Goal: Task Accomplishment & Management: Manage account settings

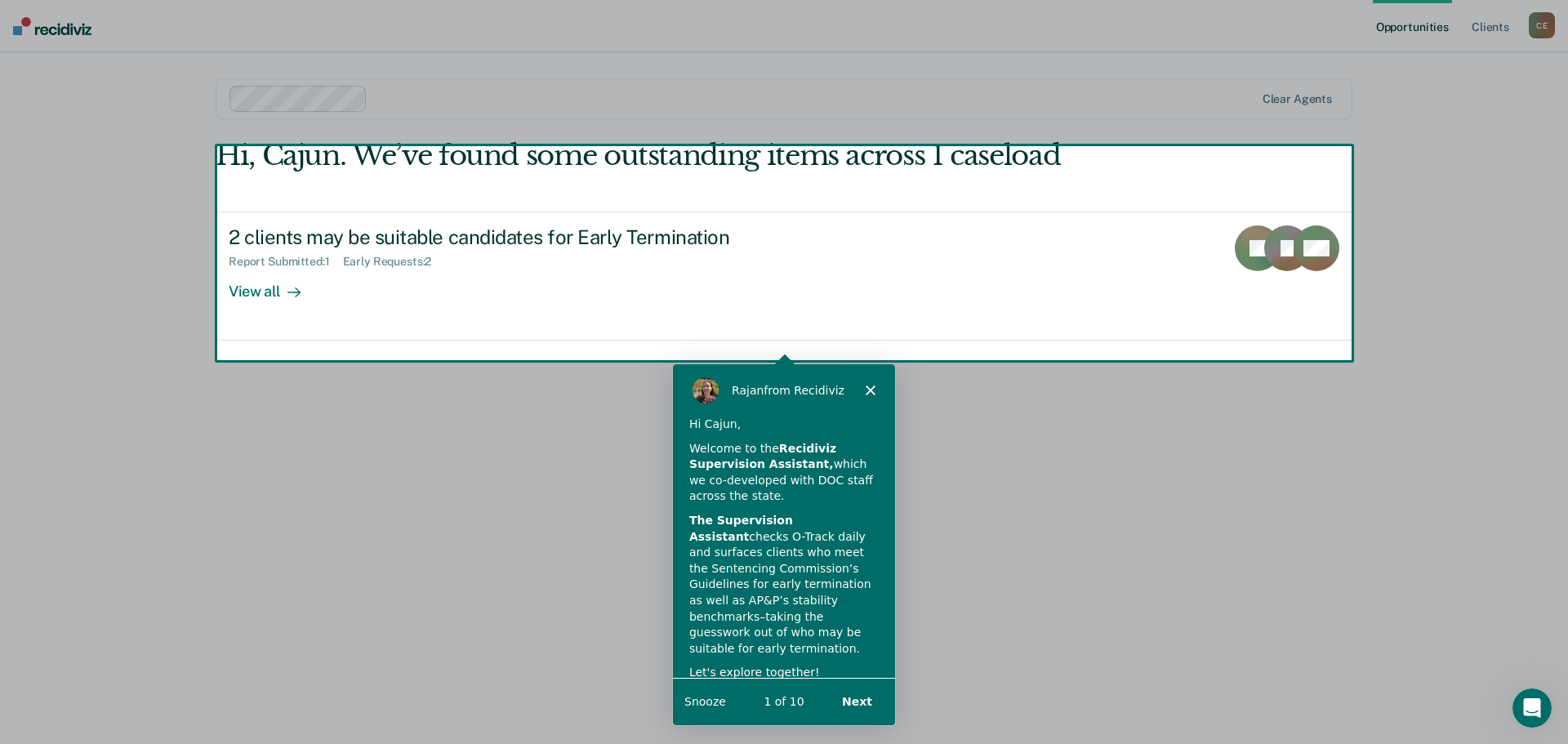
click at [306, 303] on div "Product tour overlay" at bounding box center [784, 372] width 1568 height 744
click at [862, 707] on button "Next" at bounding box center [856, 701] width 62 height 33
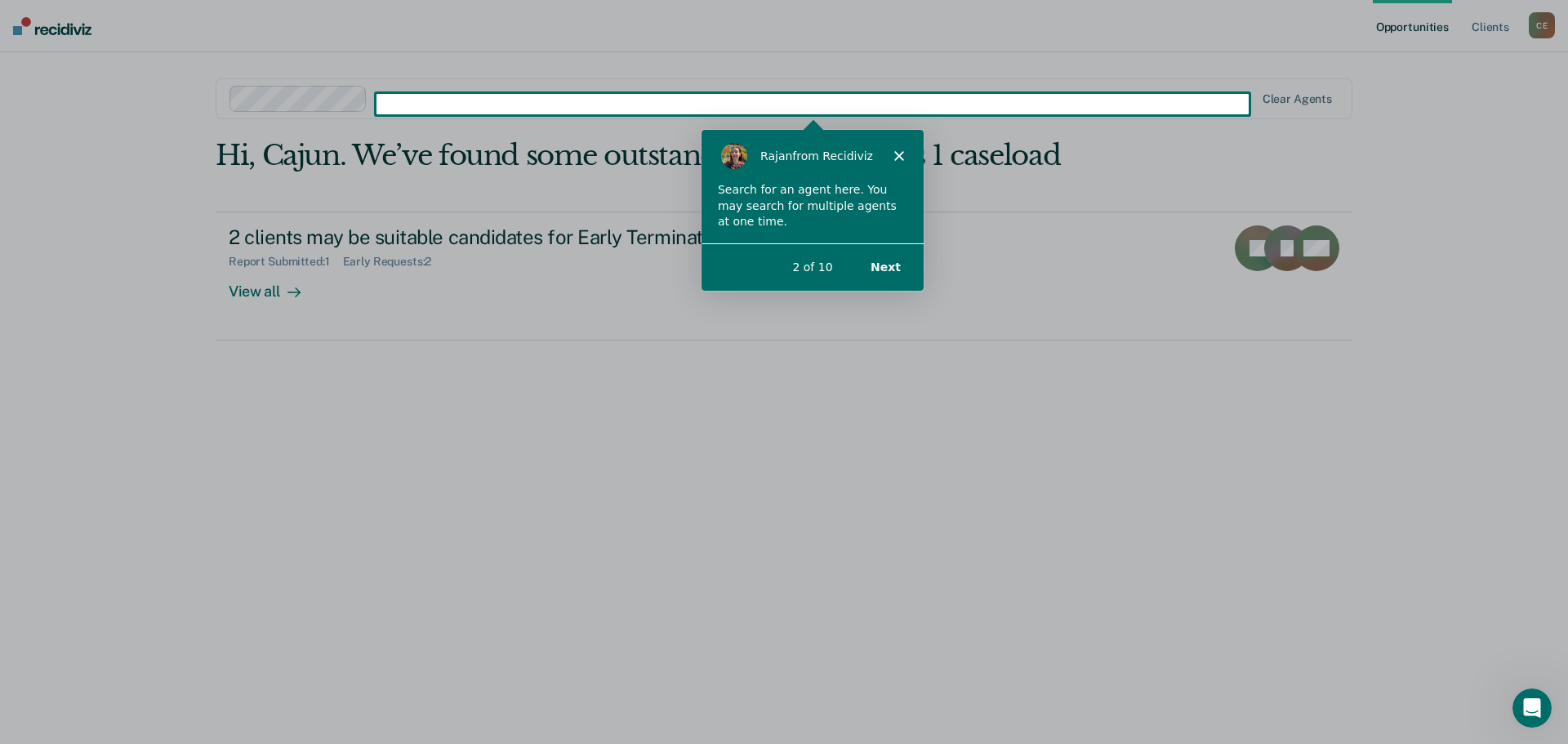
click at [269, 309] on div "Product tour overlay" at bounding box center [784, 372] width 1568 height 744
click at [891, 262] on button "Next" at bounding box center [884, 265] width 62 height 33
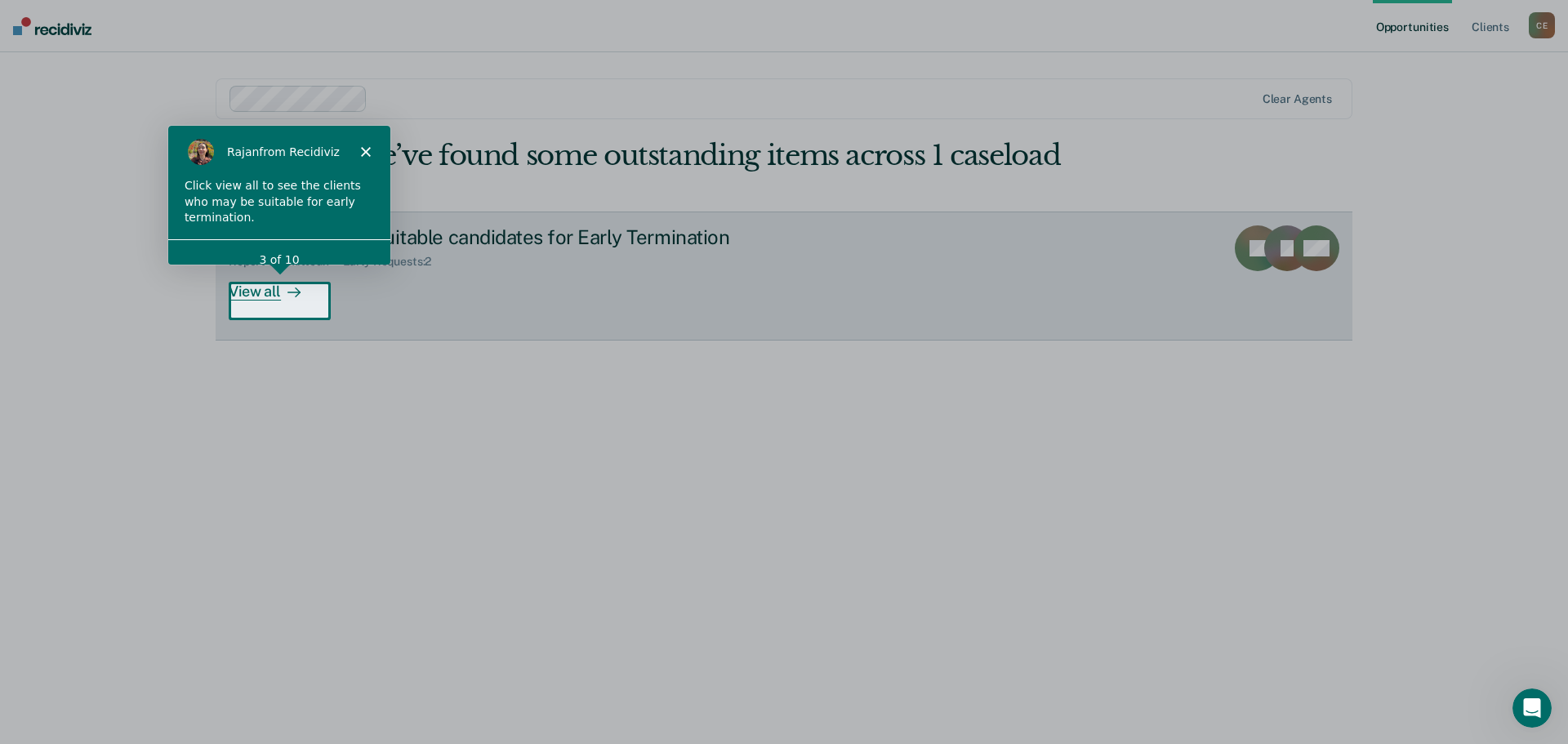
click at [270, 300] on div "View all" at bounding box center [274, 284] width 91 height 32
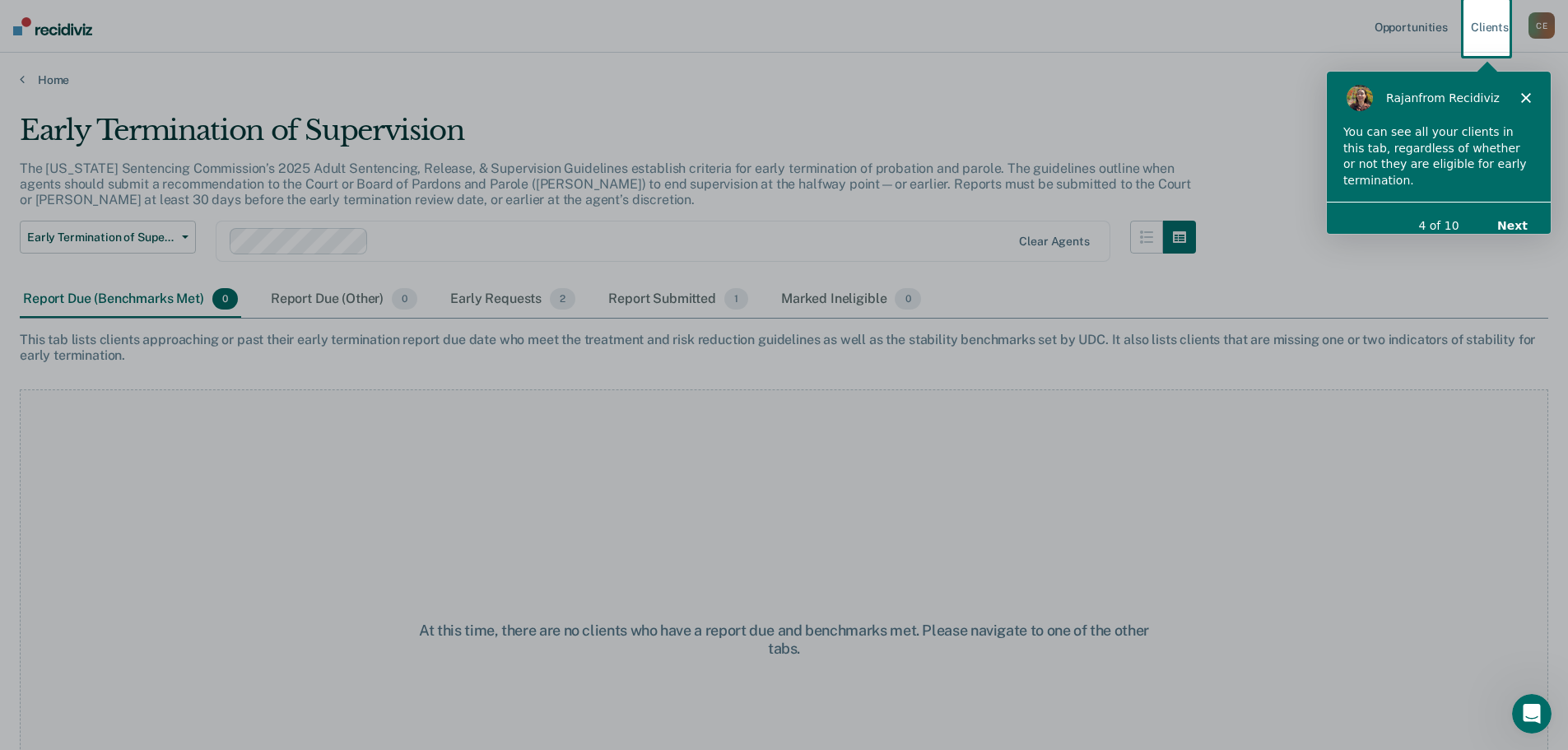
click at [1514, 215] on button "Next" at bounding box center [1511, 224] width 63 height 34
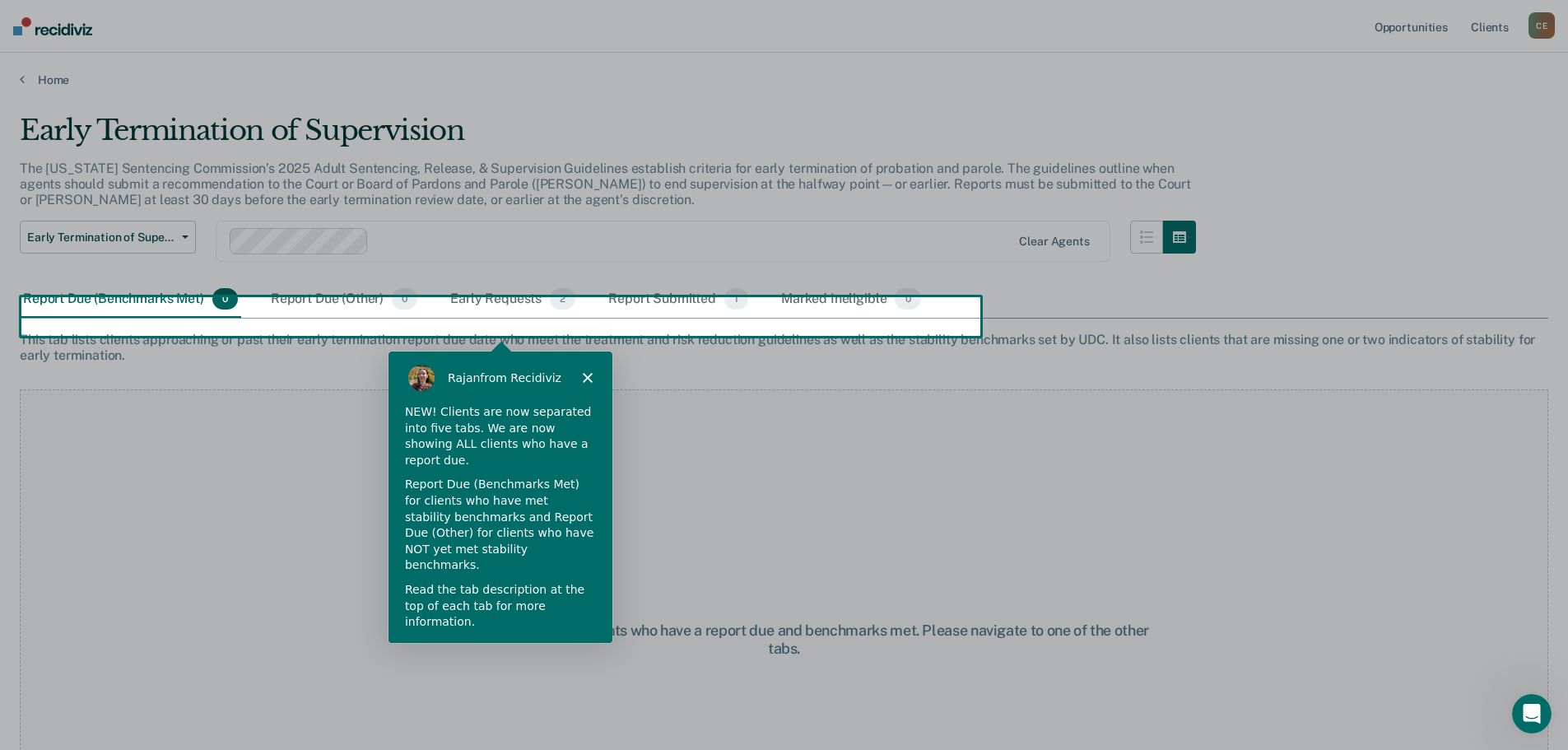
click at [560, 650] on button "Next" at bounding box center [572, 666] width 63 height 34
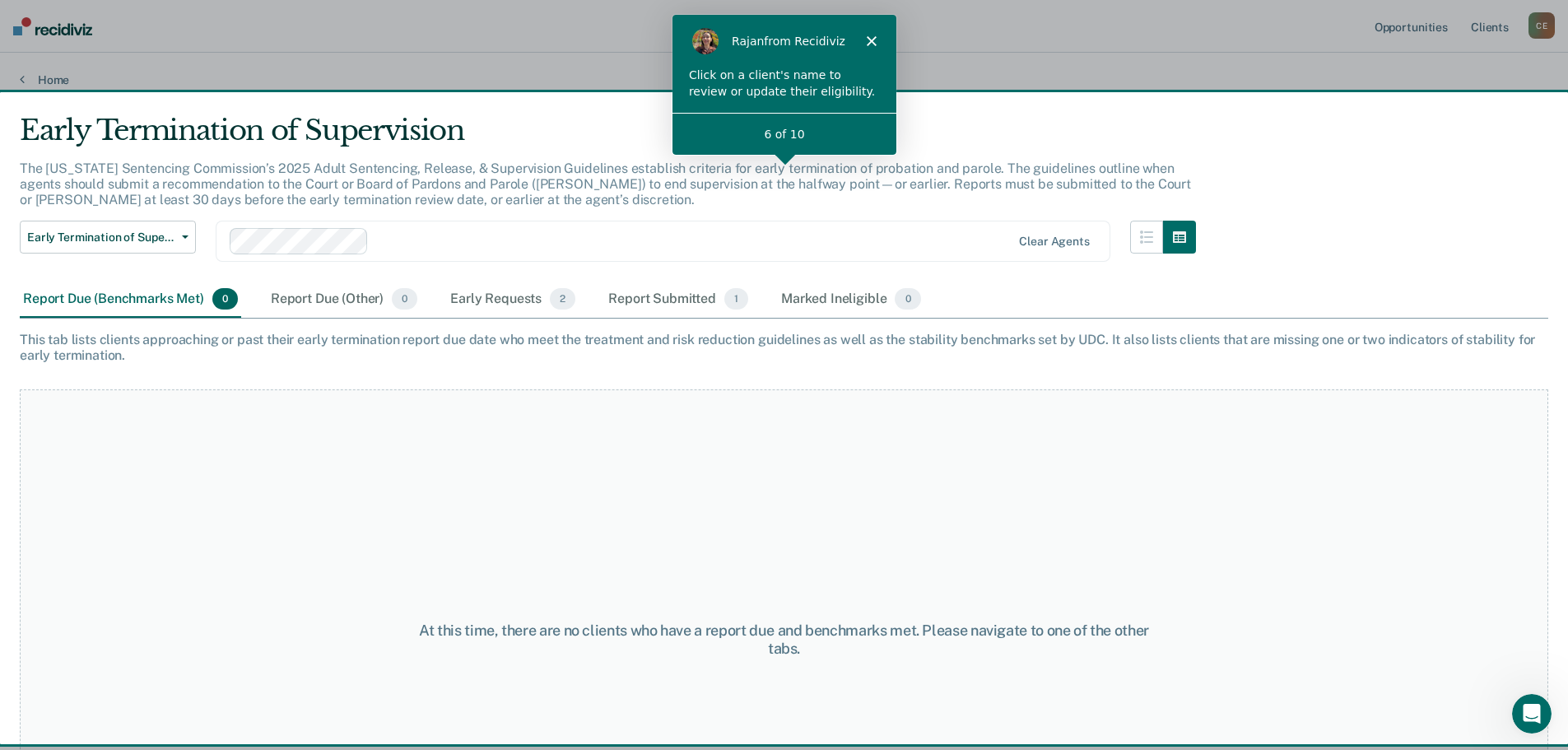
click at [623, 507] on div "At this time, there are no clients who have a report due and benchmarks met. Pl…" at bounding box center [784, 639] width 1529 height 499
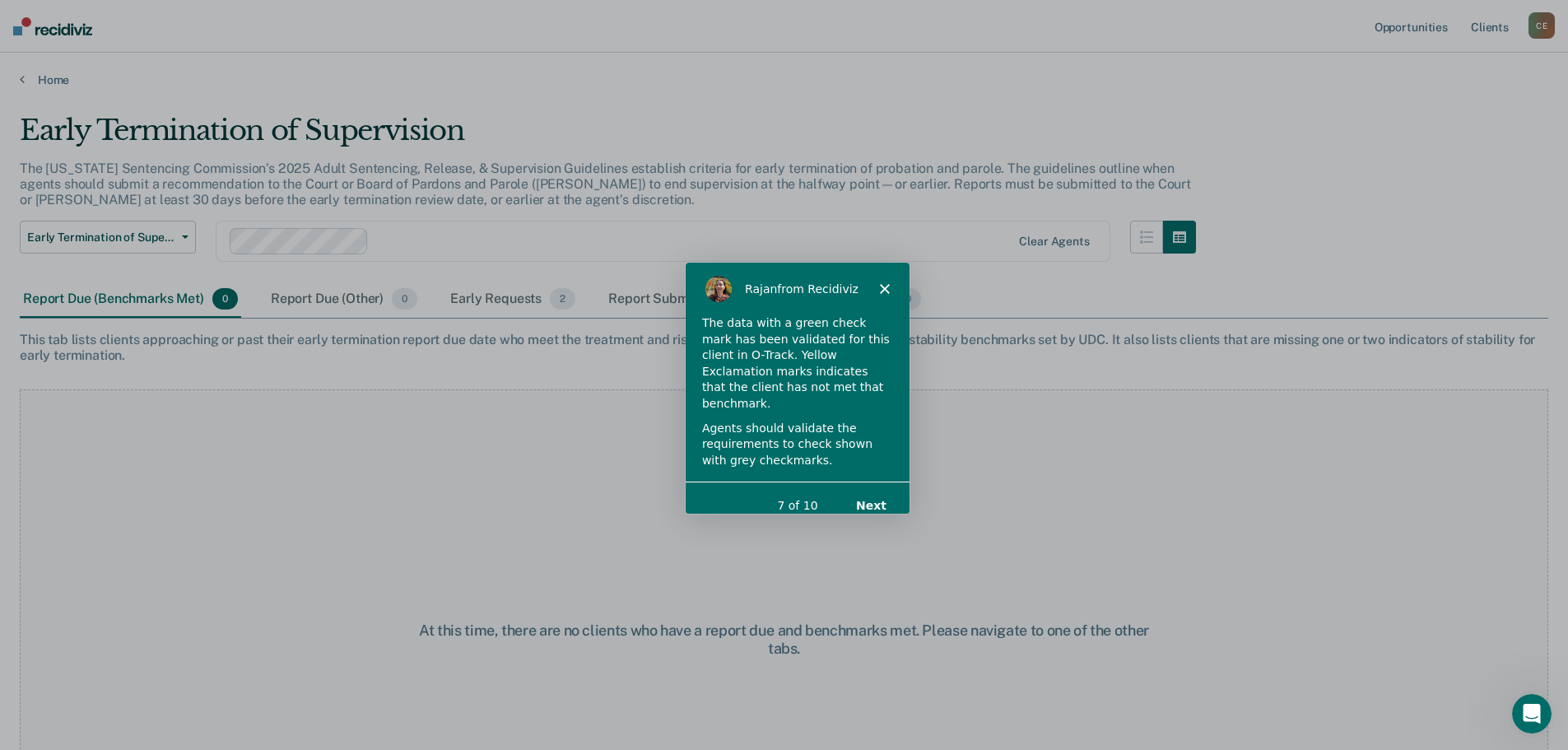
click at [885, 488] on button "Next" at bounding box center [869, 505] width 63 height 34
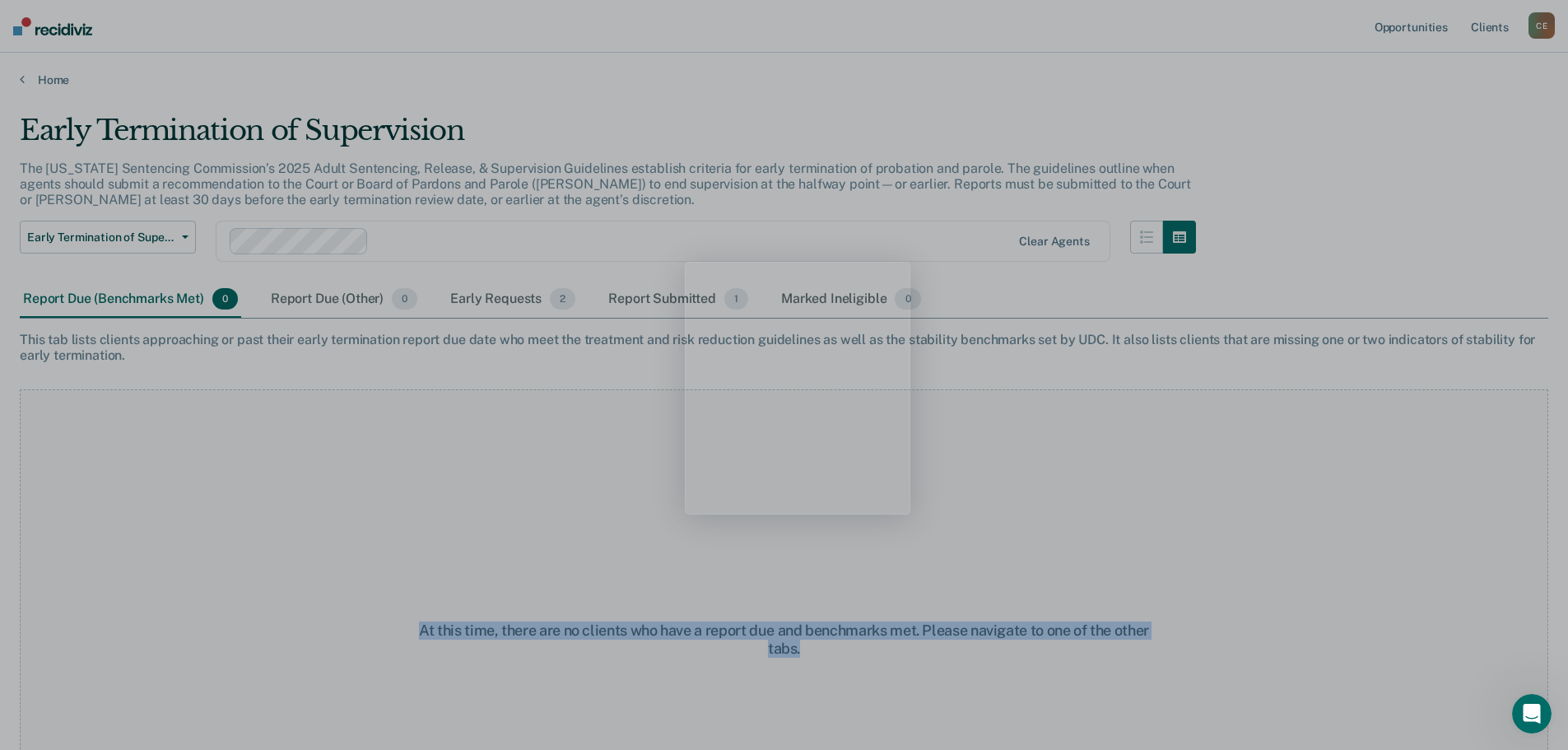
click at [886, 491] on div "At this time, there are no clients who have a report due and benchmarks met. Pl…" at bounding box center [784, 639] width 1529 height 499
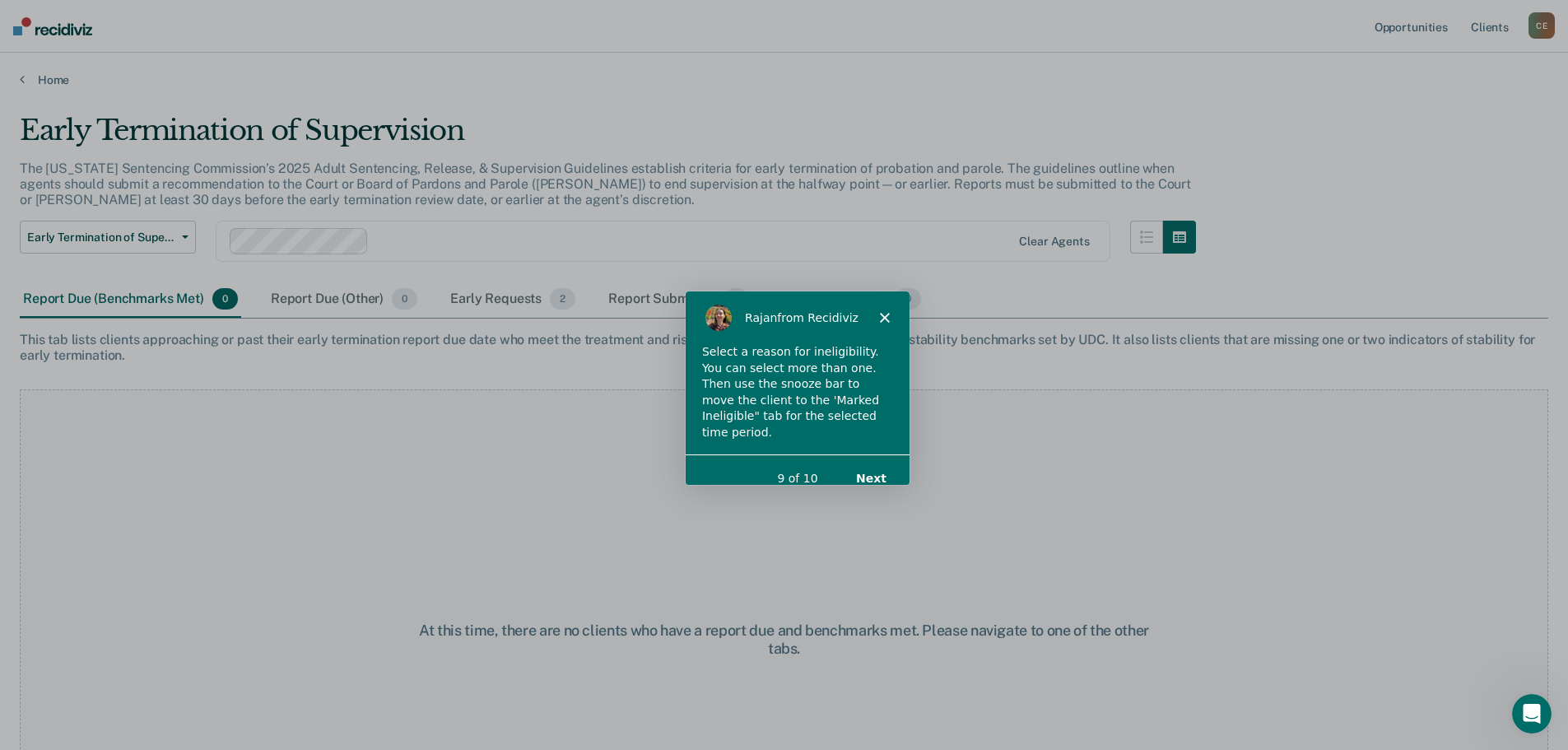
click at [863, 460] on button "Next" at bounding box center [869, 476] width 63 height 34
click at [877, 461] on button "Next" at bounding box center [869, 476] width 63 height 34
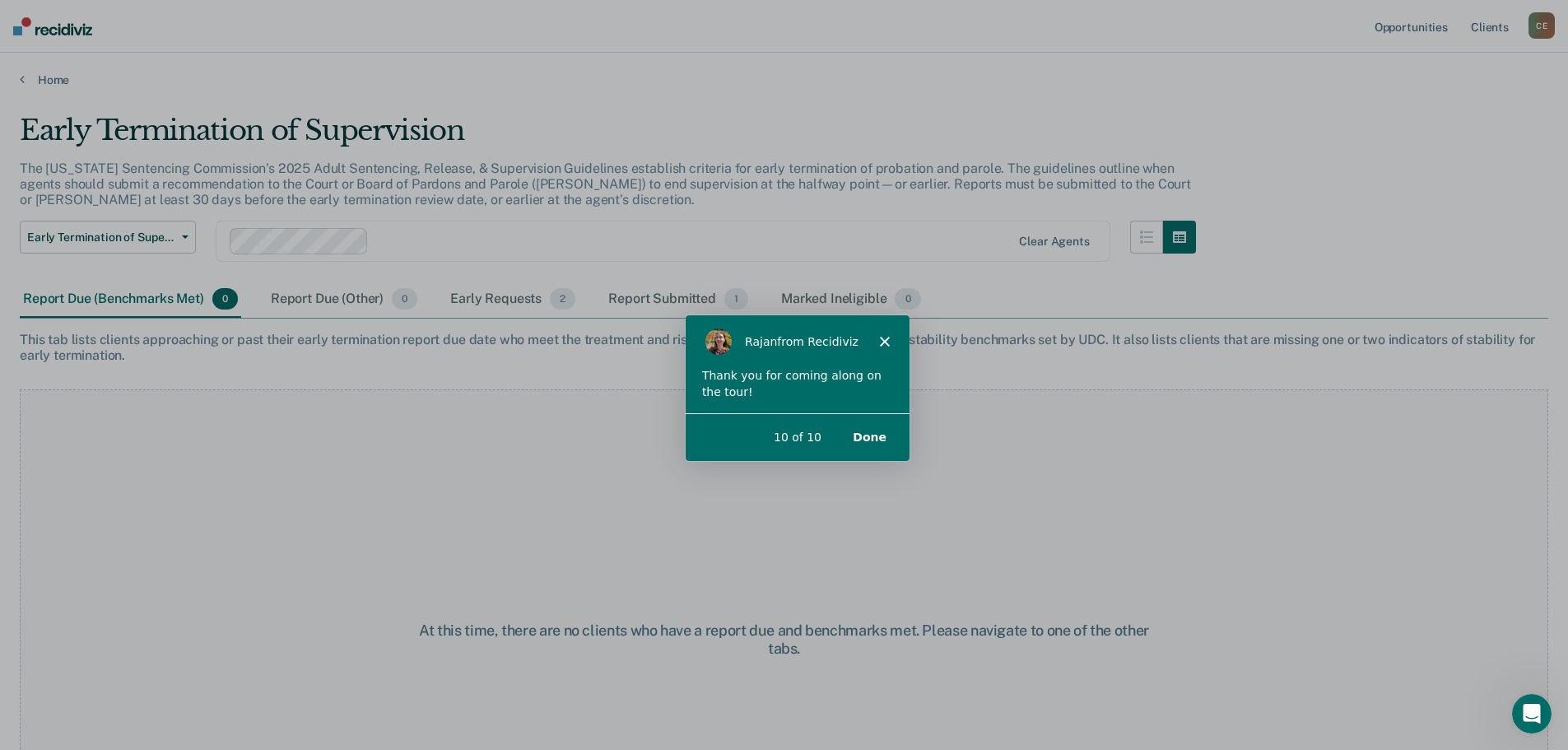
click at [877, 439] on button "Done" at bounding box center [867, 435] width 67 height 34
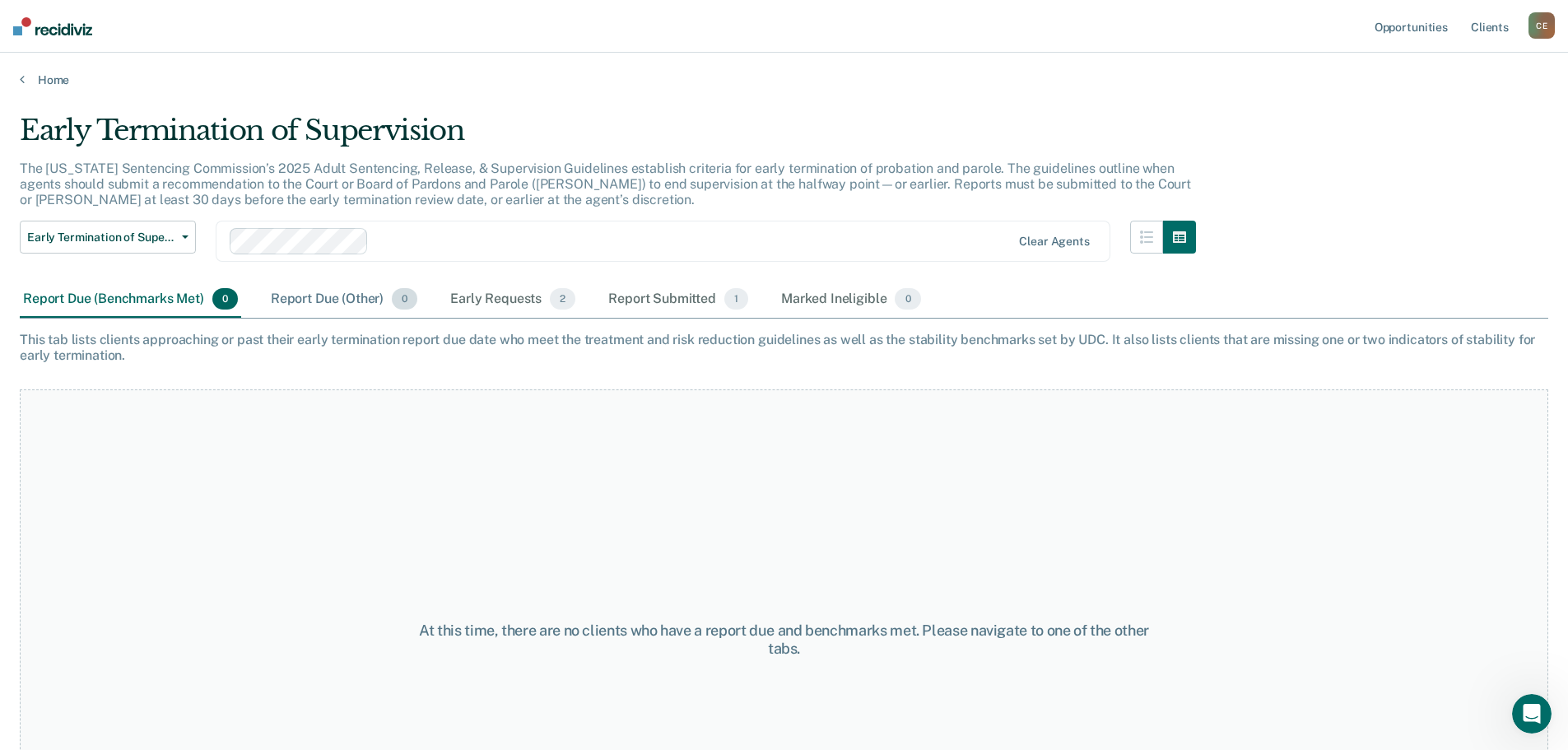
click at [361, 318] on div "Report Due (Other) 0" at bounding box center [344, 299] width 153 height 36
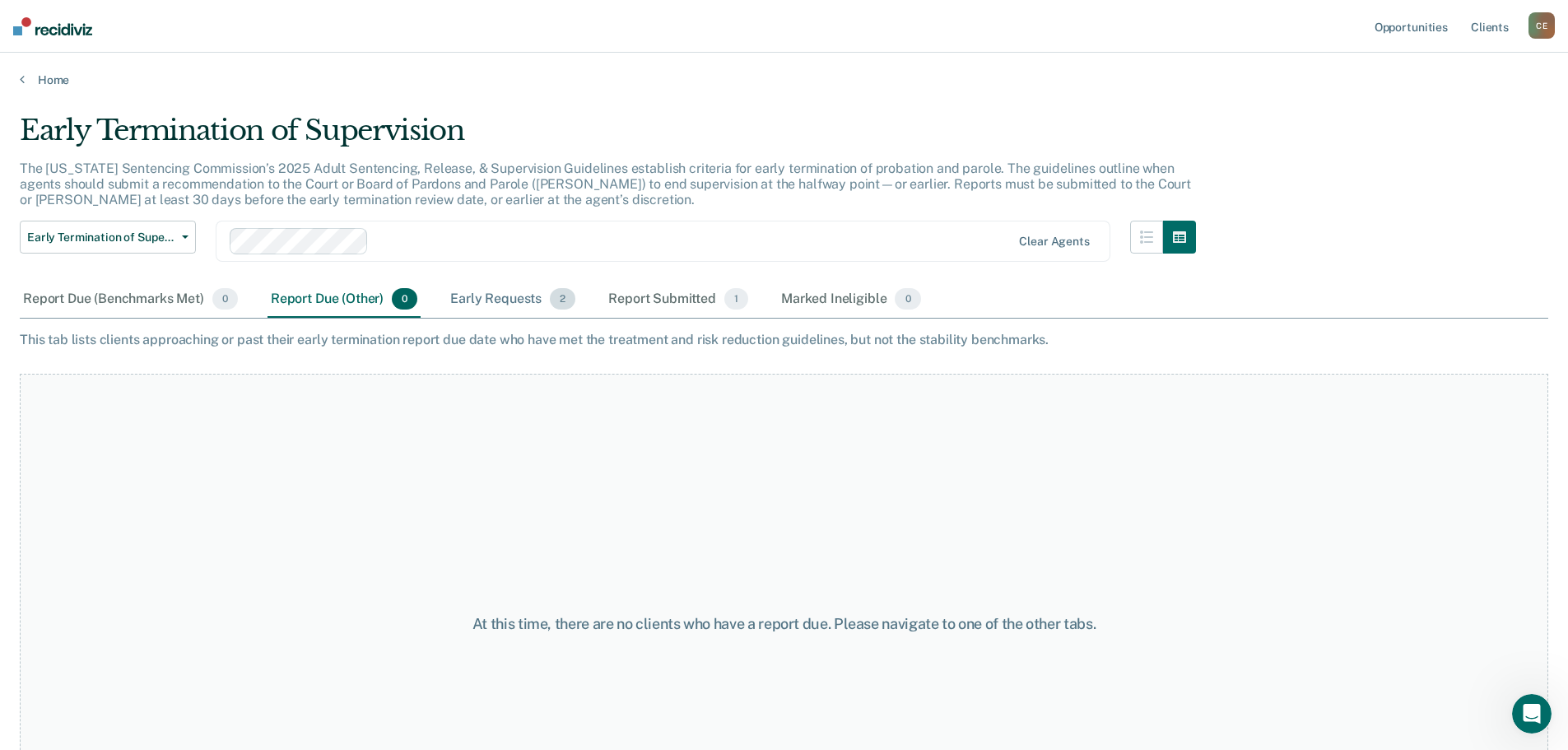
click at [523, 306] on div "Early Requests 2" at bounding box center [513, 299] width 131 height 36
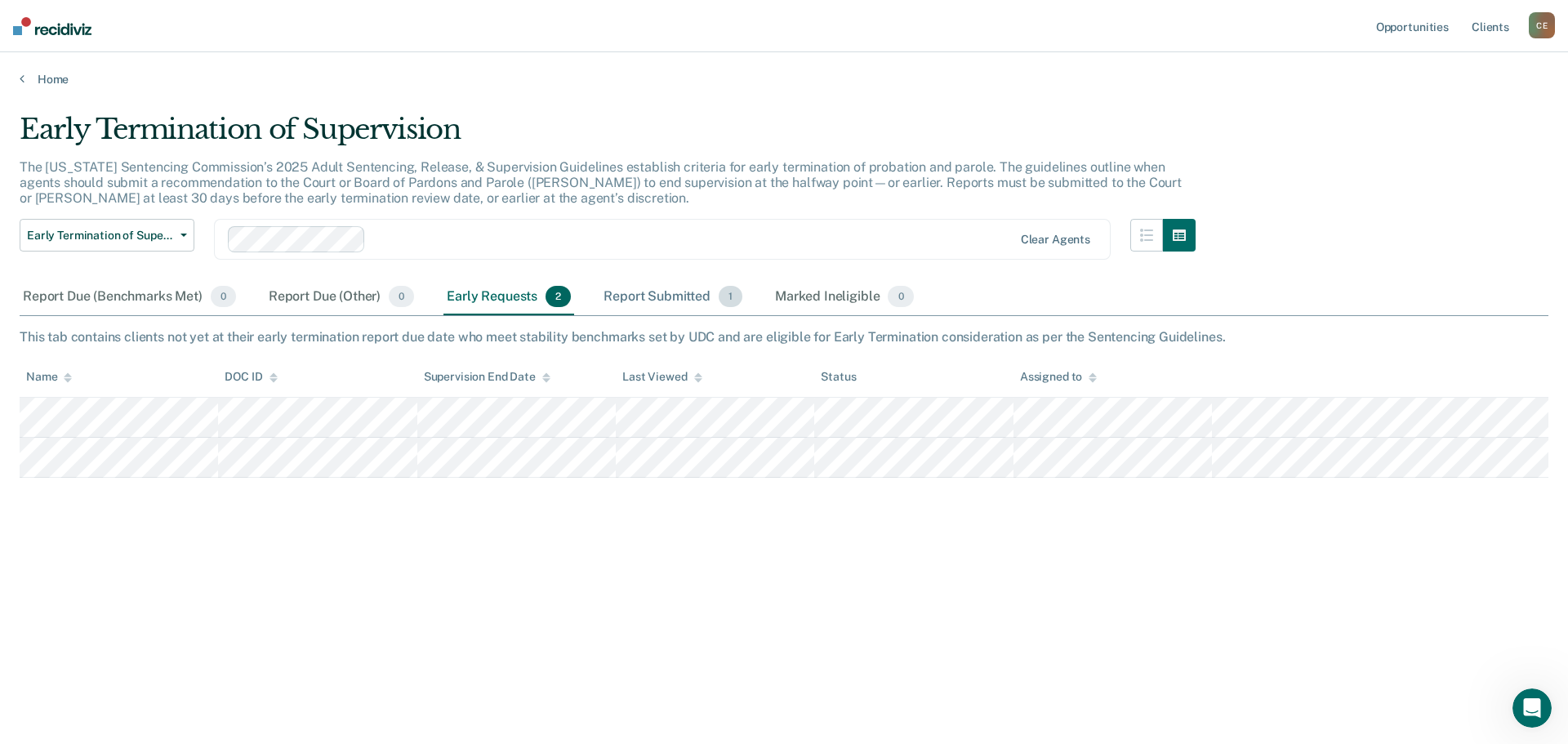
click at [670, 305] on div "Report Submitted 1" at bounding box center [673, 297] width 146 height 36
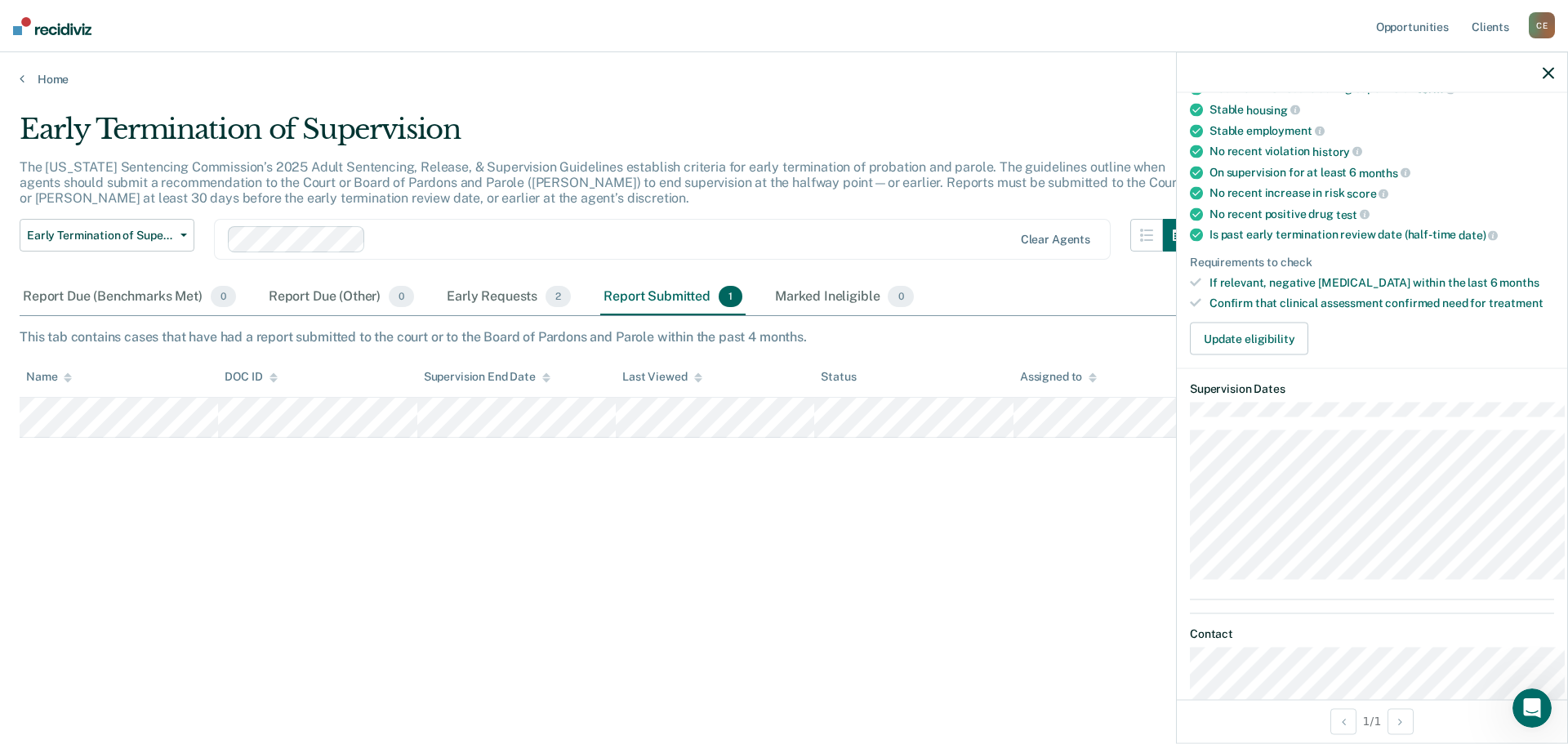
scroll to position [245, 0]
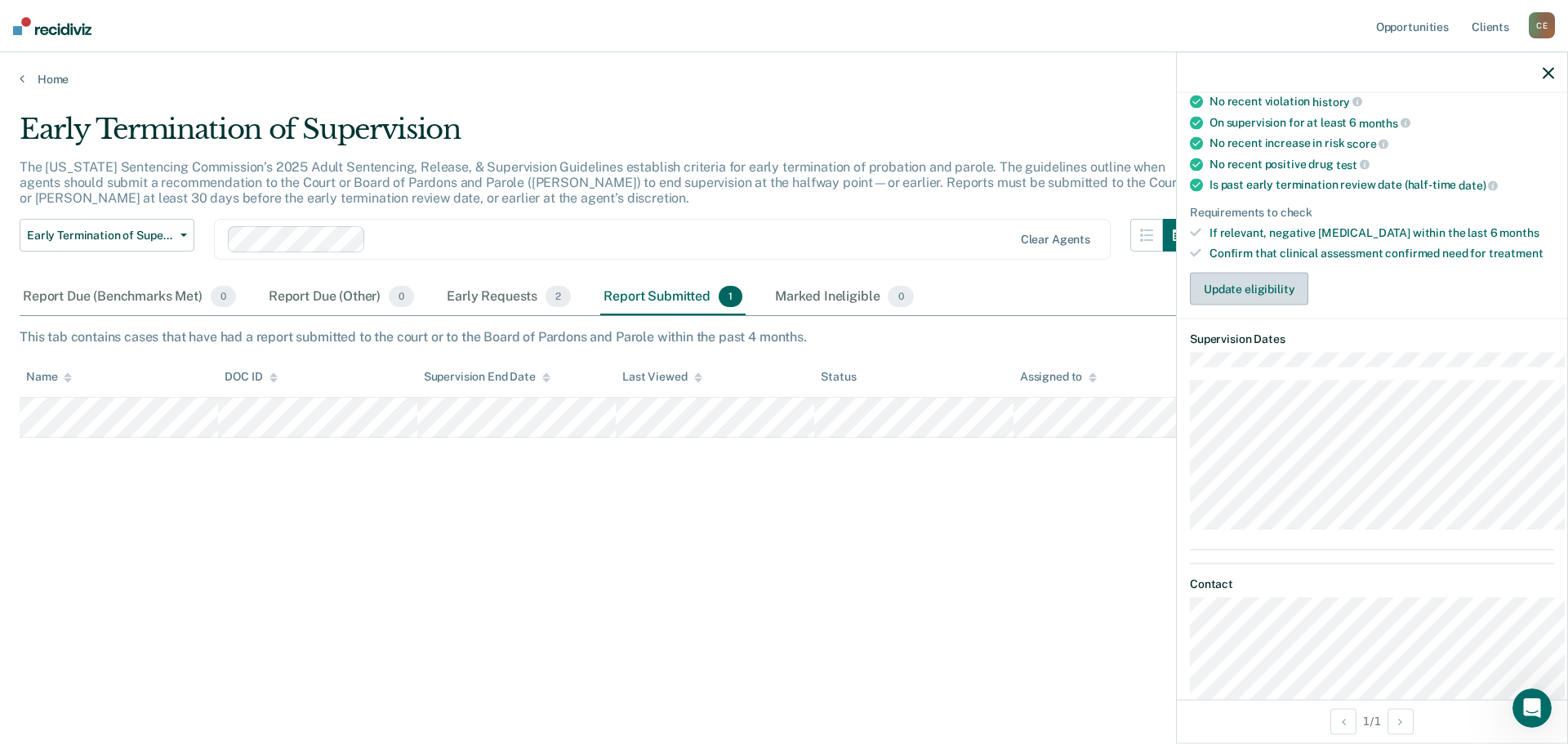
click at [1230, 305] on button "Update eligibility" at bounding box center [1248, 289] width 119 height 33
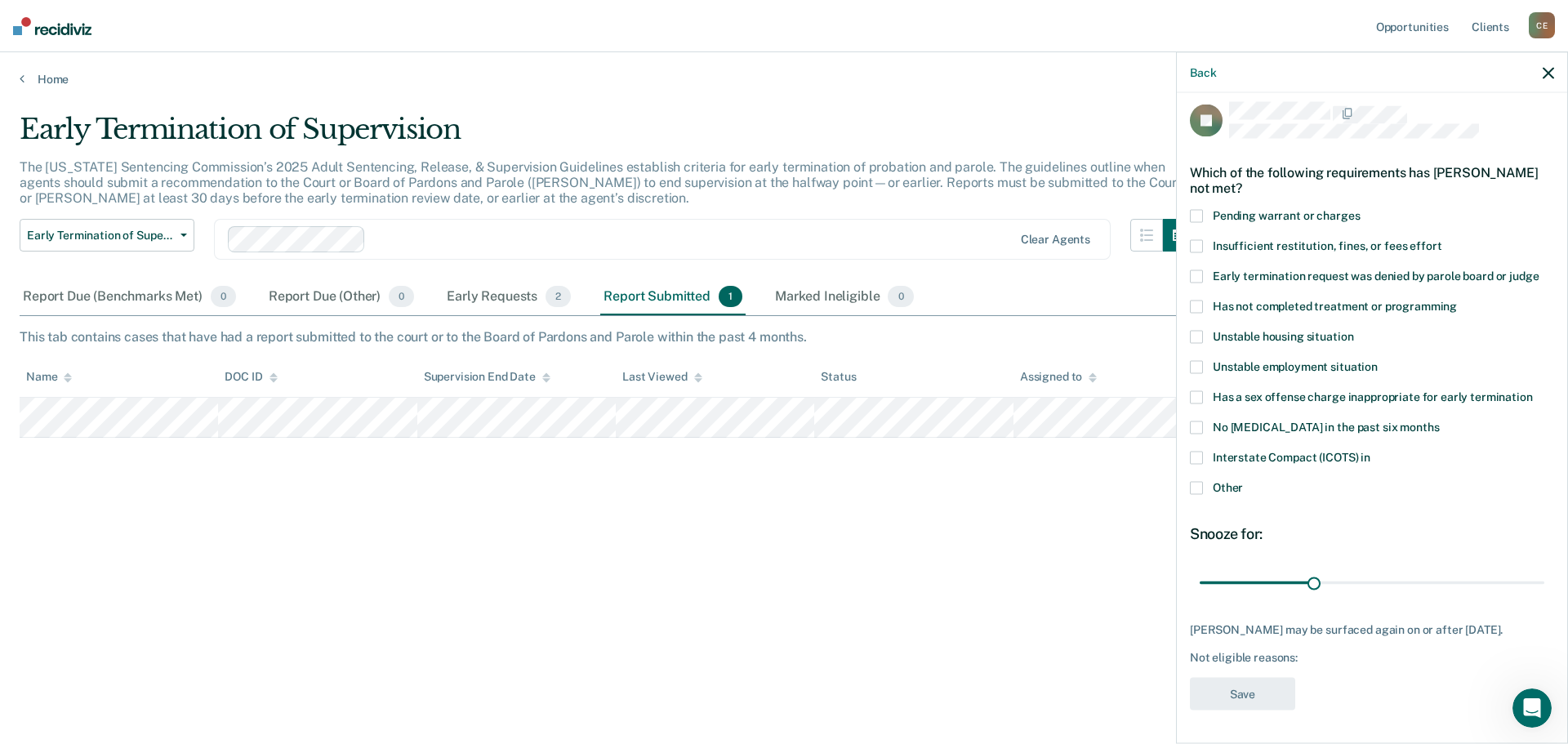
click at [1190, 481] on span at bounding box center [1196, 487] width 13 height 13
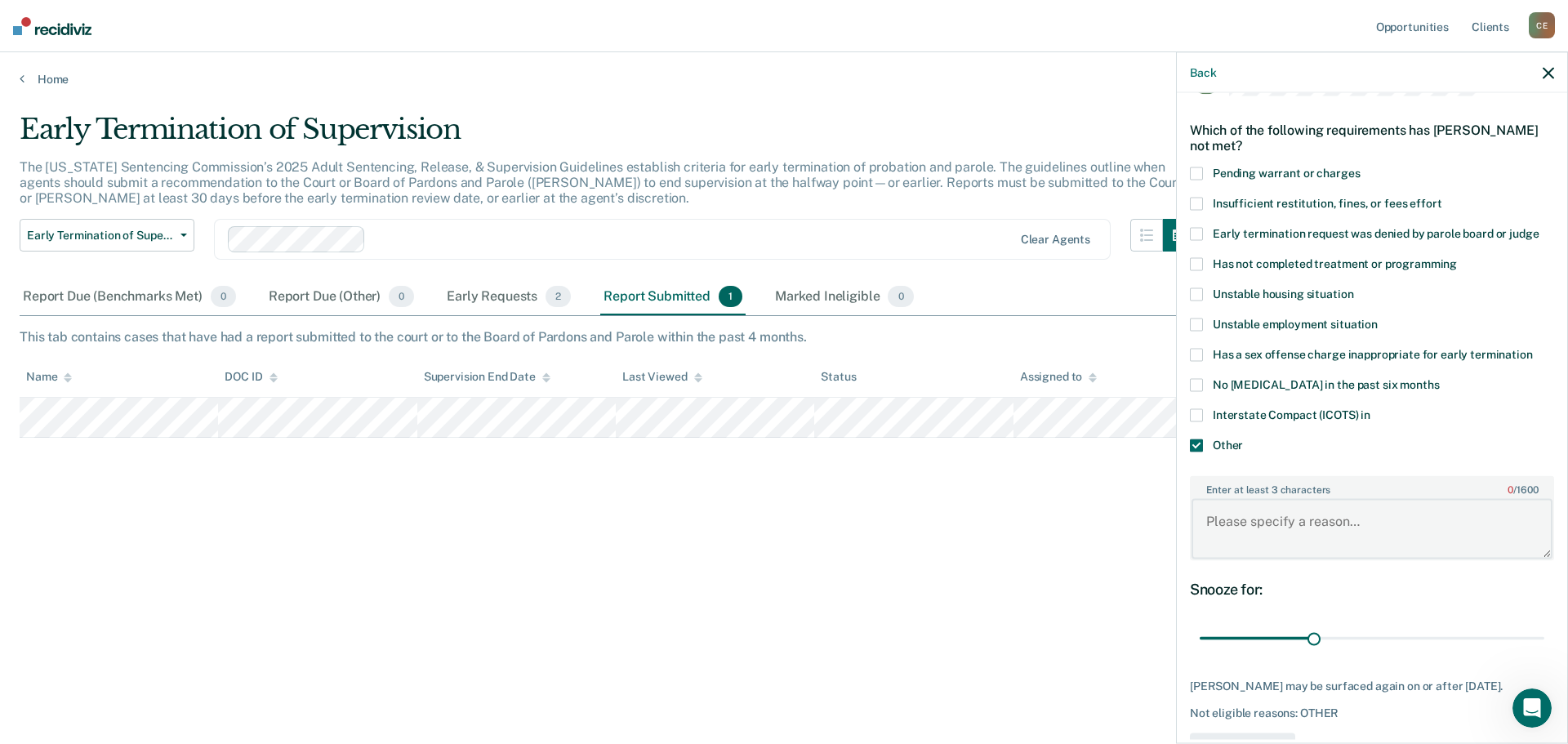
click at [1267, 558] on textarea "Enter at least 3 characters 0 / 1600" at bounding box center [1372, 528] width 361 height 61
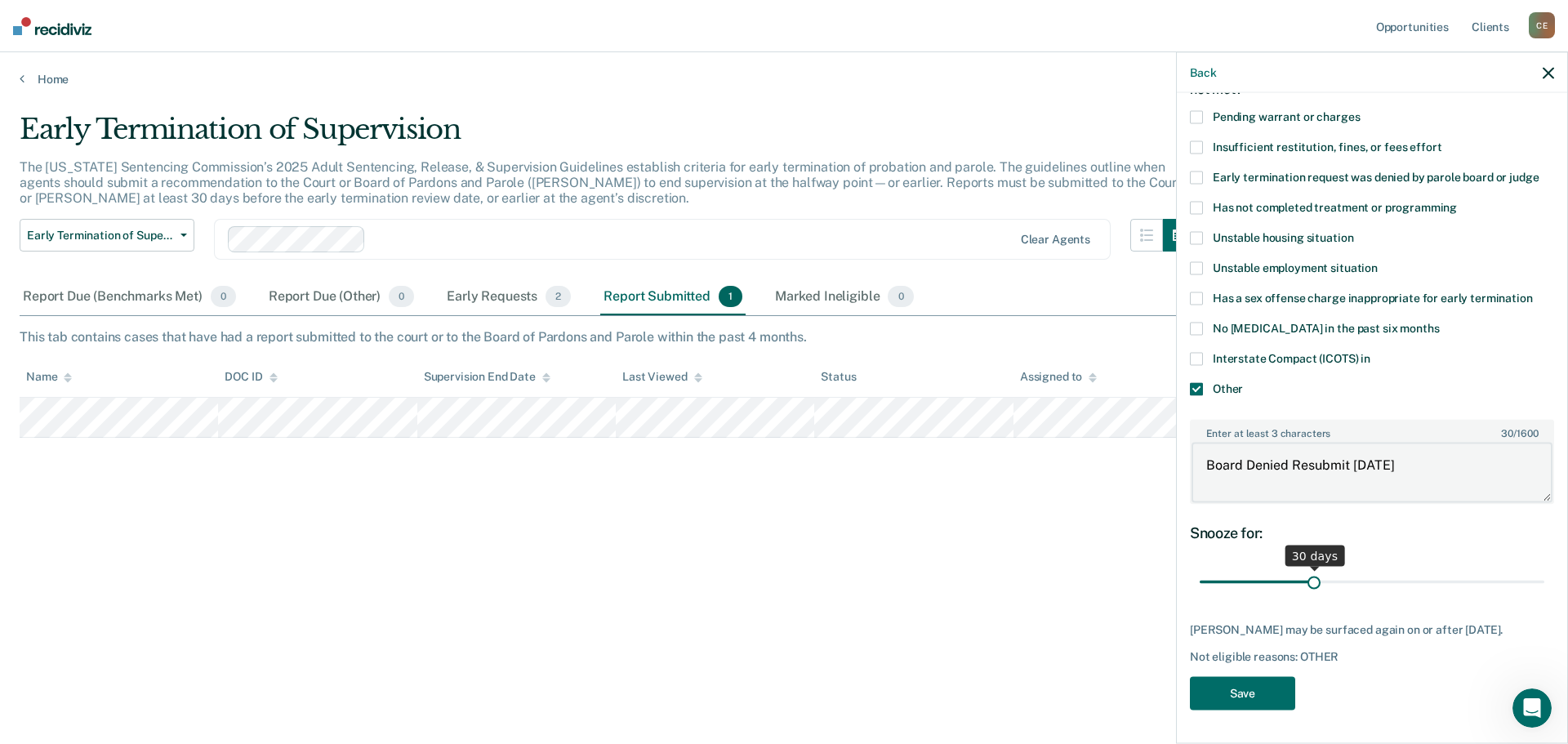
scroll to position [157, 0]
type textarea "Board Denied Resubmit [DATE]"
drag, startPoint x: 1303, startPoint y: 563, endPoint x: 1567, endPoint y: 591, distance: 265.5
type input "90"
click at [1544, 591] on input "range" at bounding box center [1372, 582] width 345 height 29
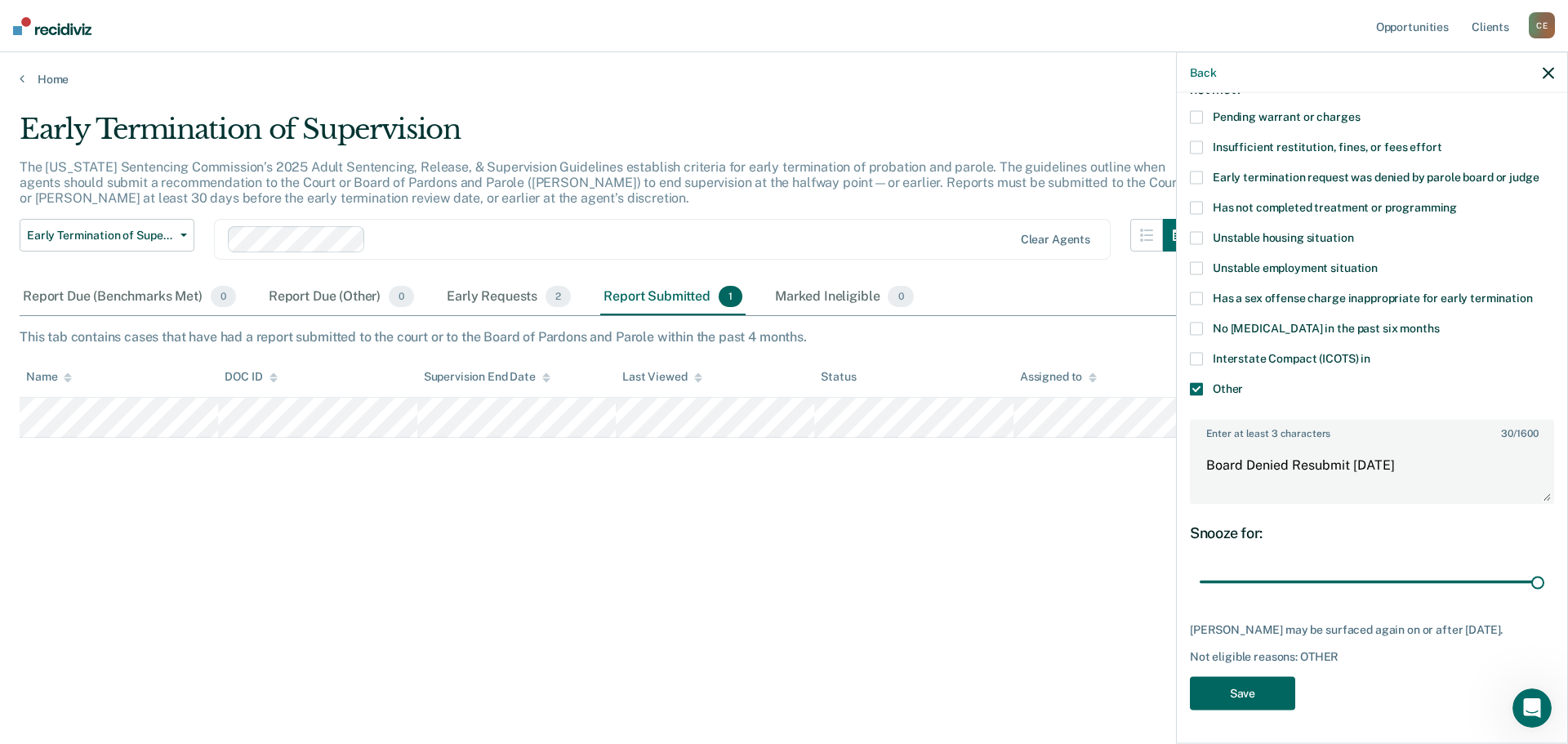
click at [1252, 689] on button "Save" at bounding box center [1242, 693] width 105 height 33
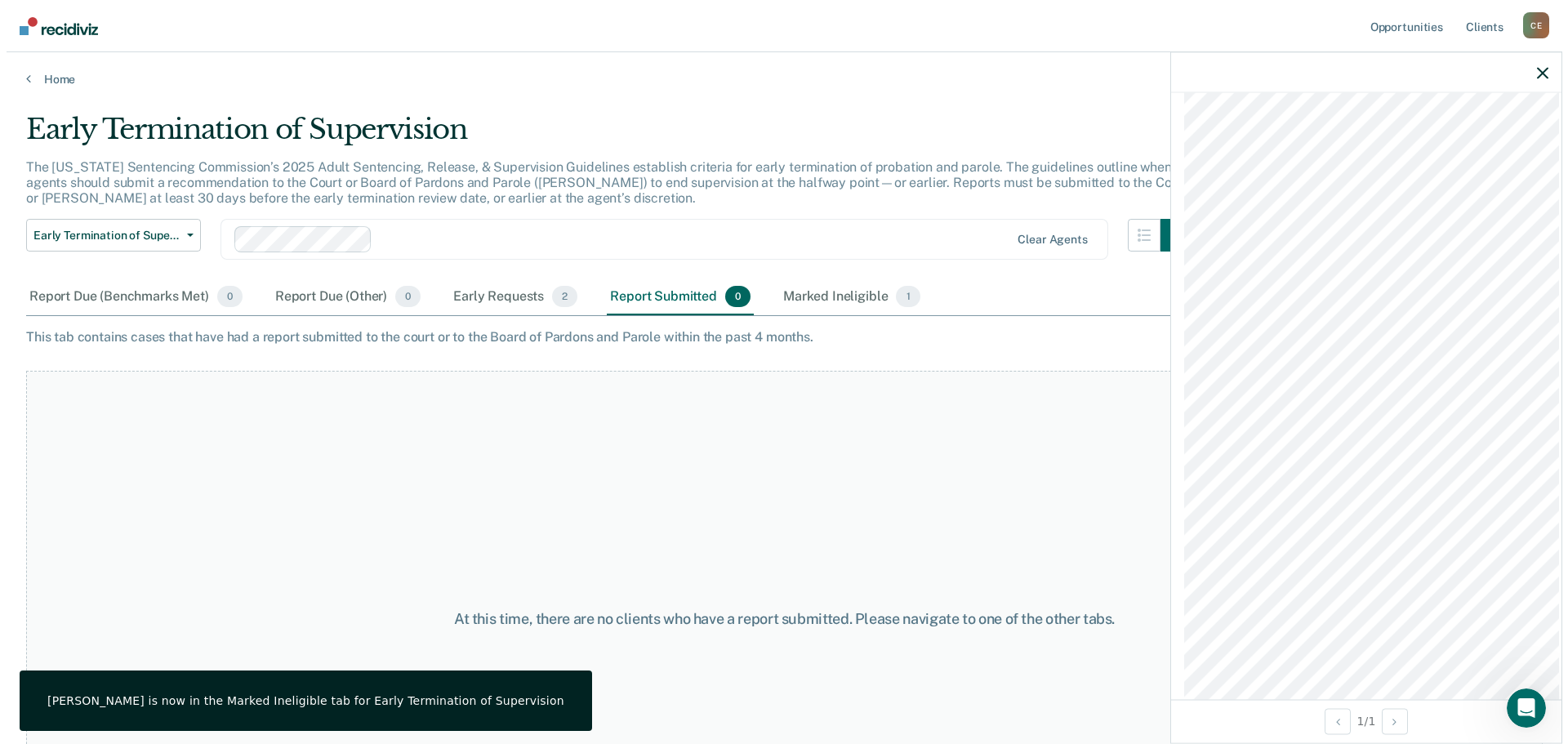
scroll to position [1240, 0]
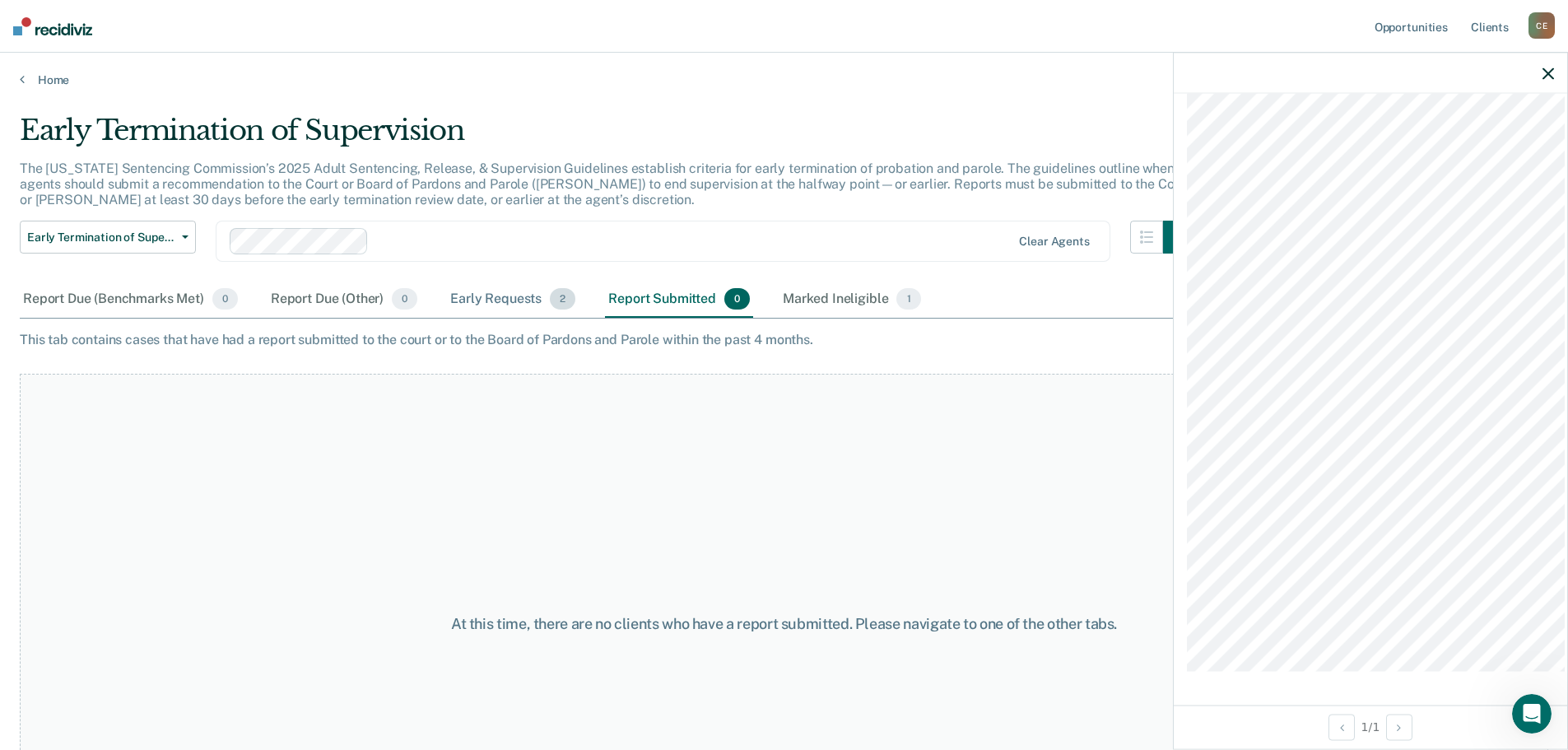
click at [574, 315] on div "Early Requests 2" at bounding box center [513, 299] width 131 height 36
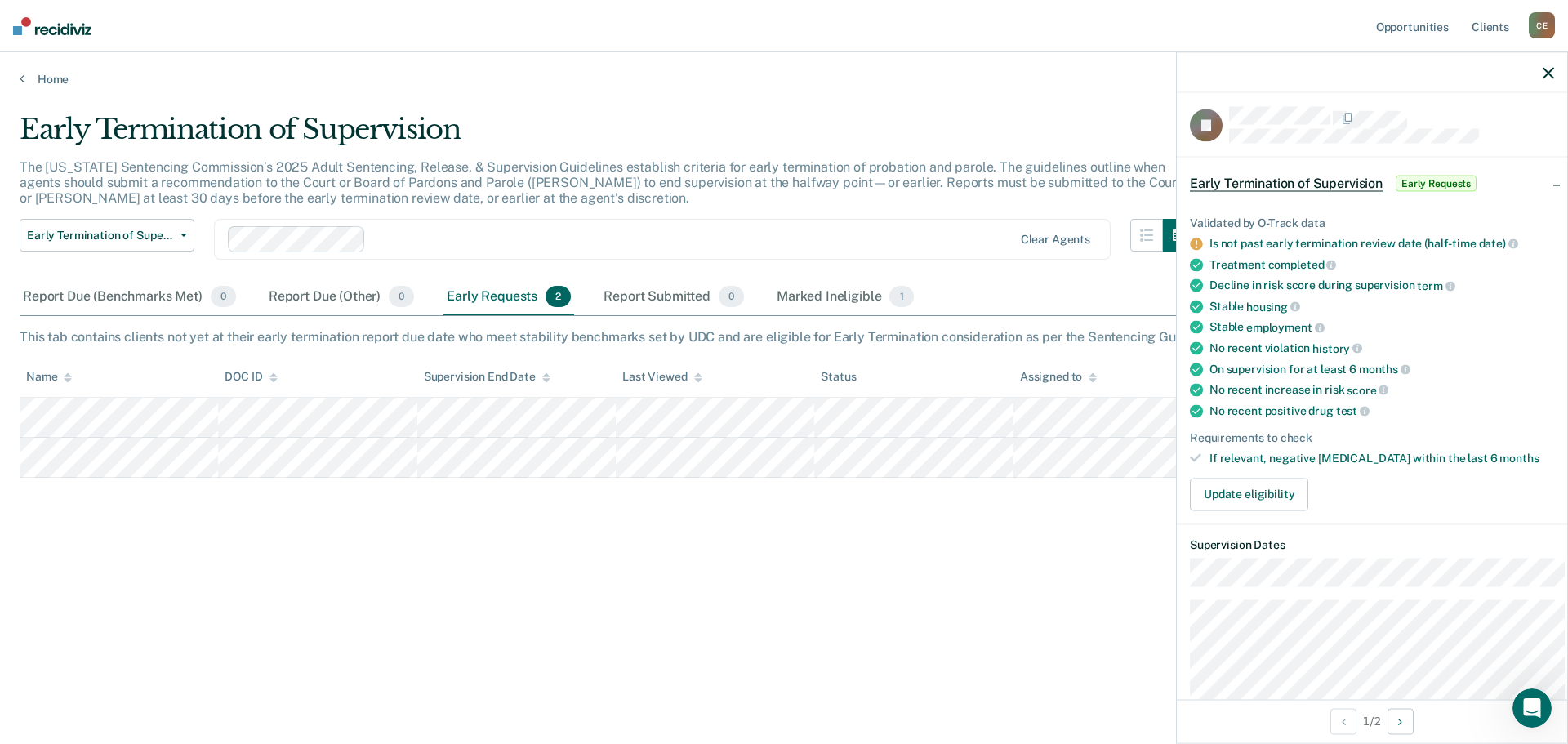
scroll to position [0, 0]
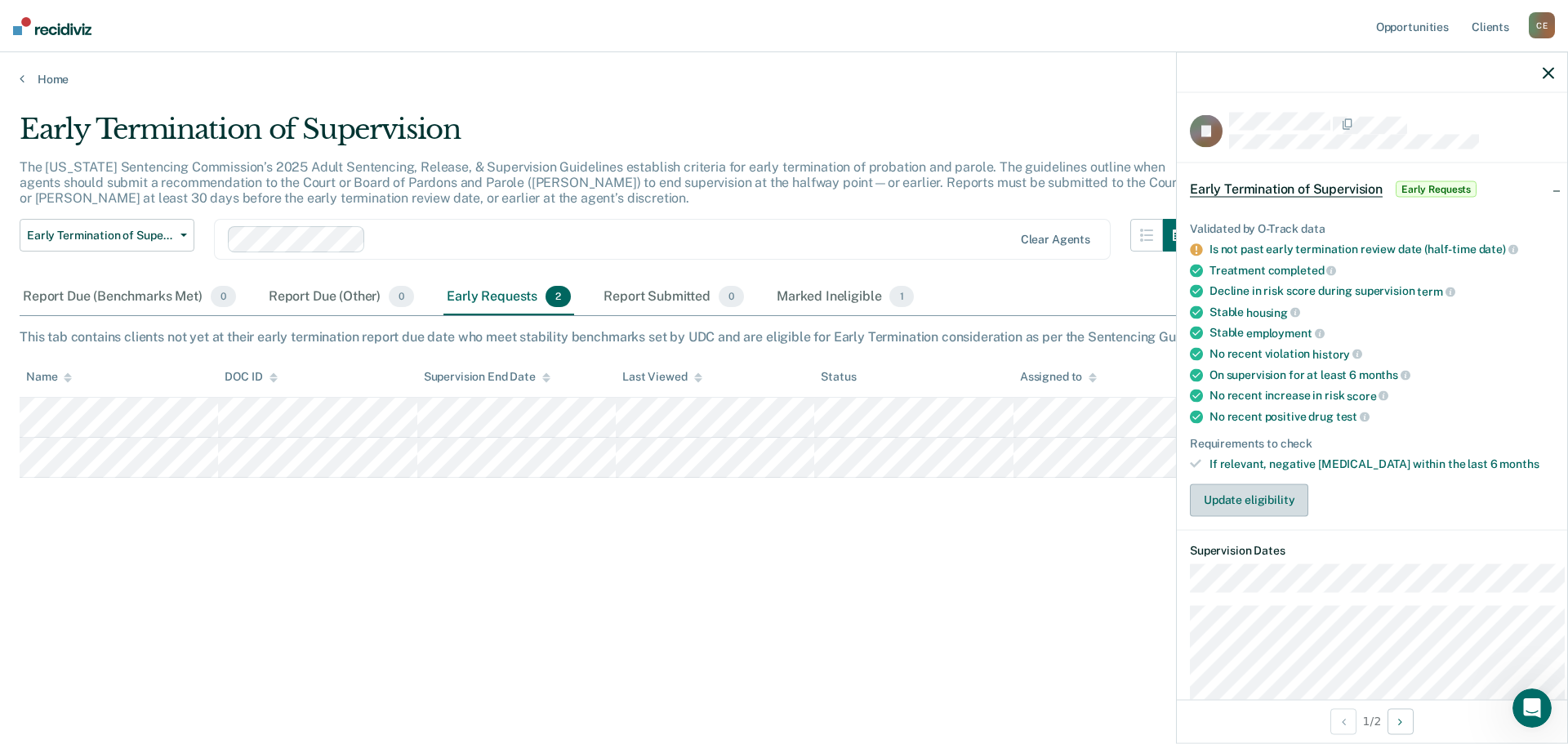
click at [1265, 516] on button "Update eligibility" at bounding box center [1248, 500] width 119 height 33
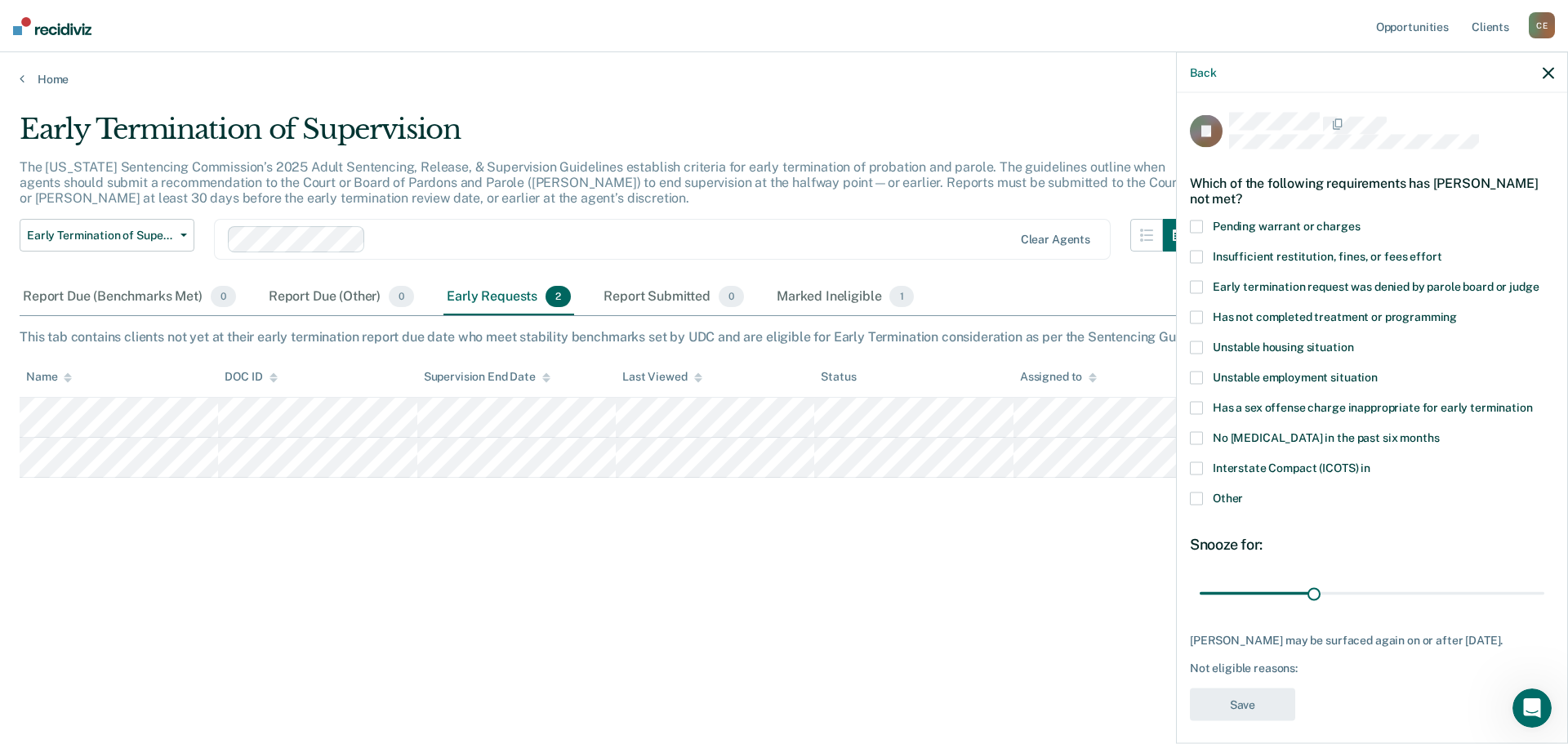
scroll to position [53, 0]
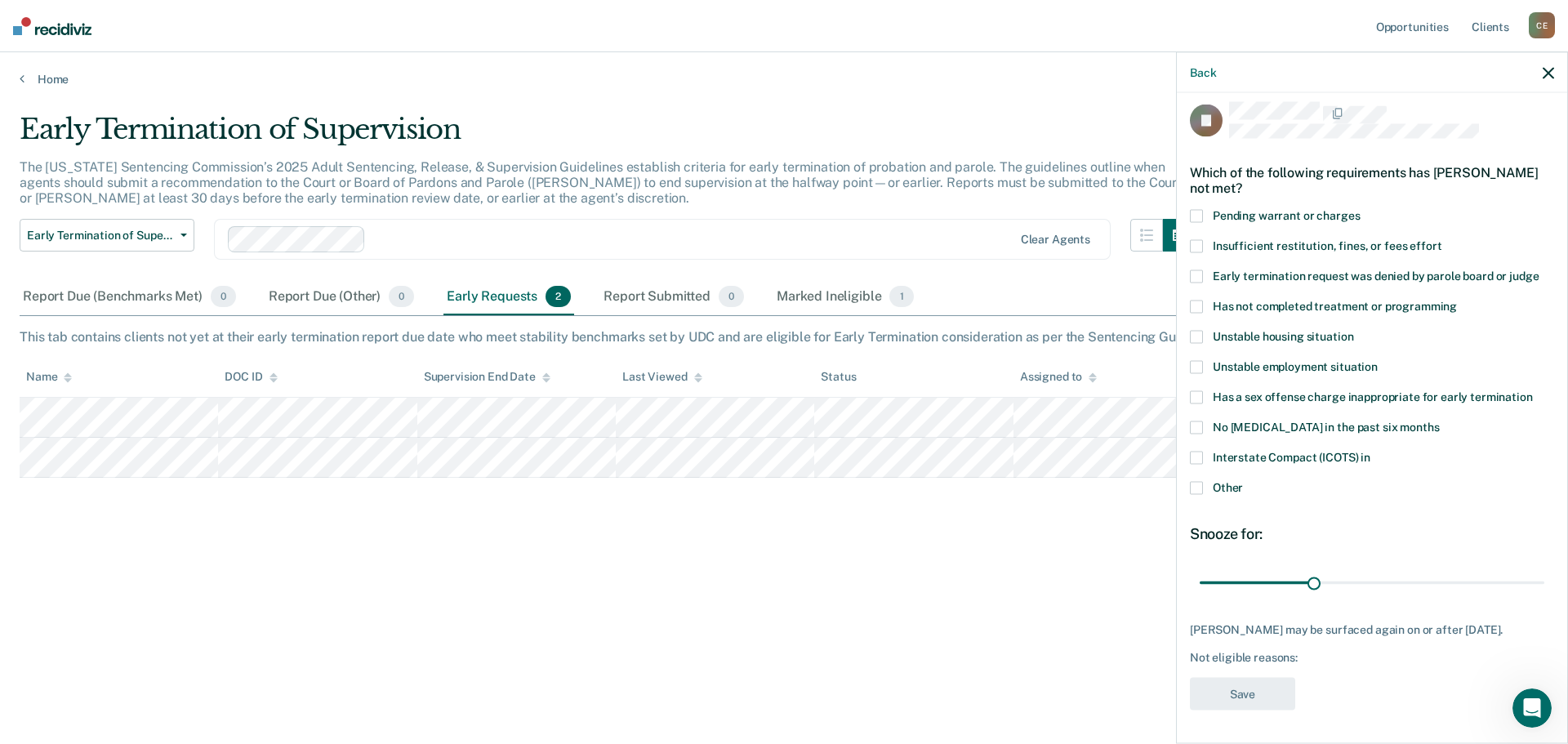
click at [1254, 623] on div "[PERSON_NAME] may be surfaced again on or after [DATE]." at bounding box center [1372, 629] width 364 height 14
click at [1546, 79] on icon "button" at bounding box center [1548, 72] width 12 height 12
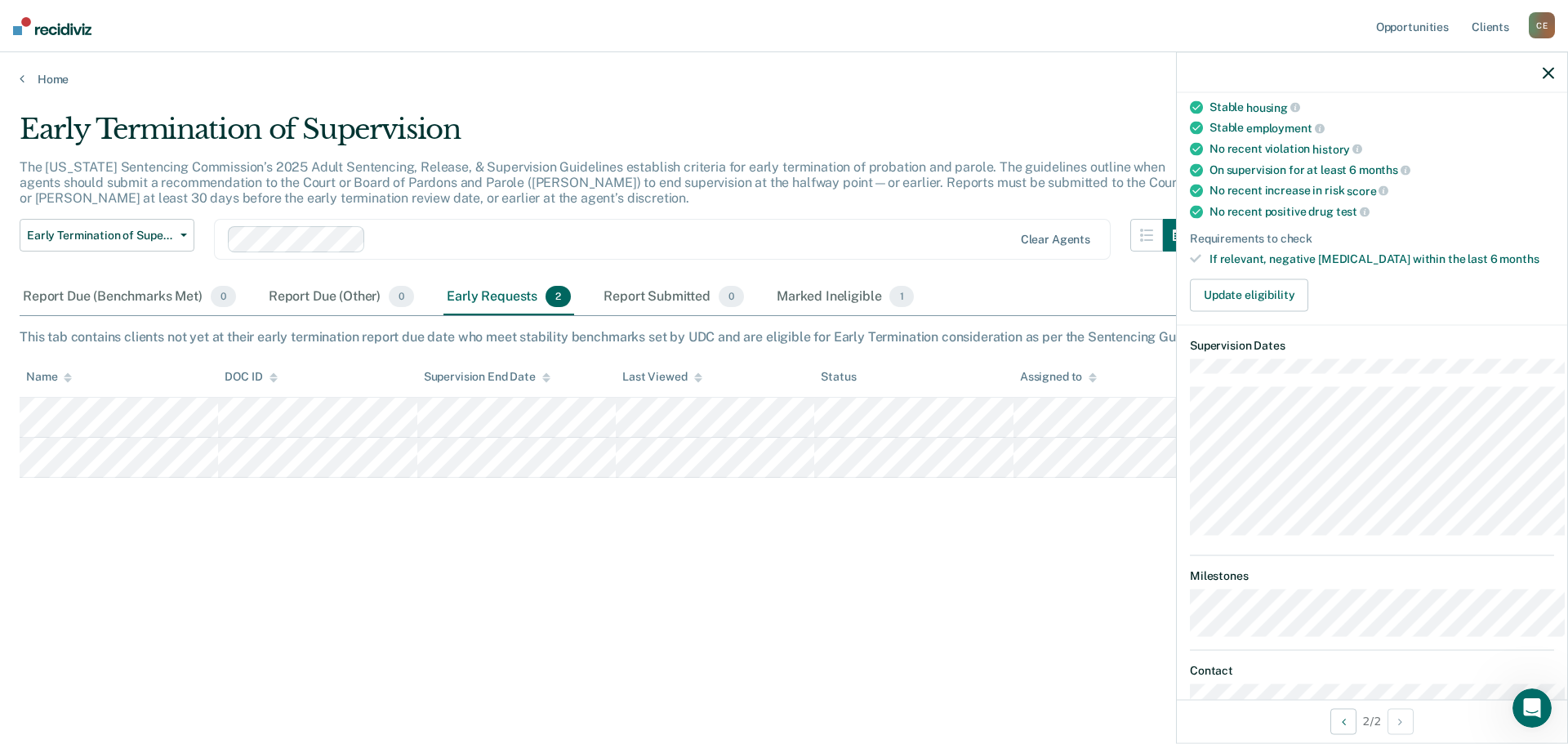
scroll to position [179, 0]
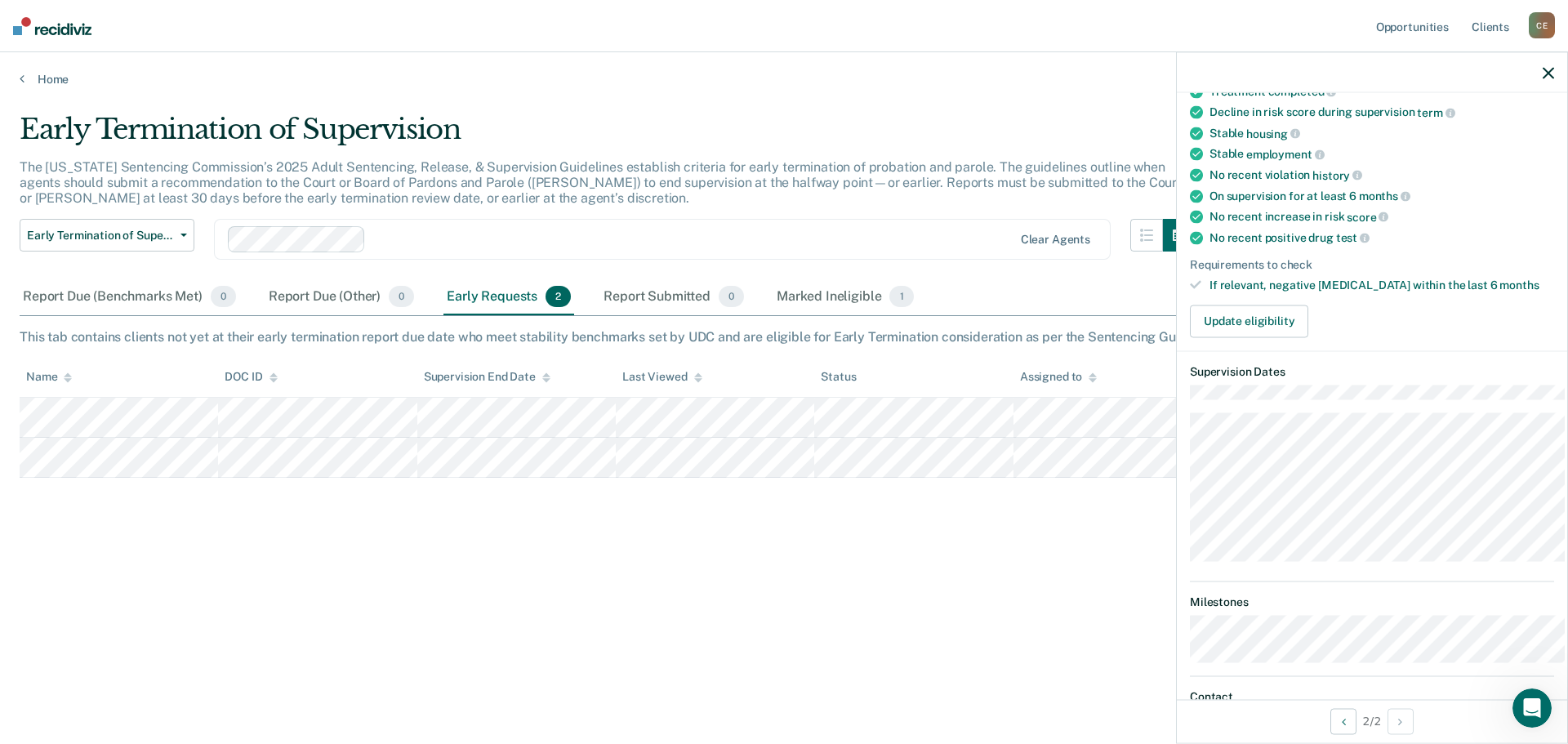
click at [603, 615] on div "Early Termination of Supervision The [US_STATE] Sentencing Commission’s 2025 Ad…" at bounding box center [784, 393] width 1528 height 561
click at [1550, 75] on icon "button" at bounding box center [1548, 72] width 12 height 12
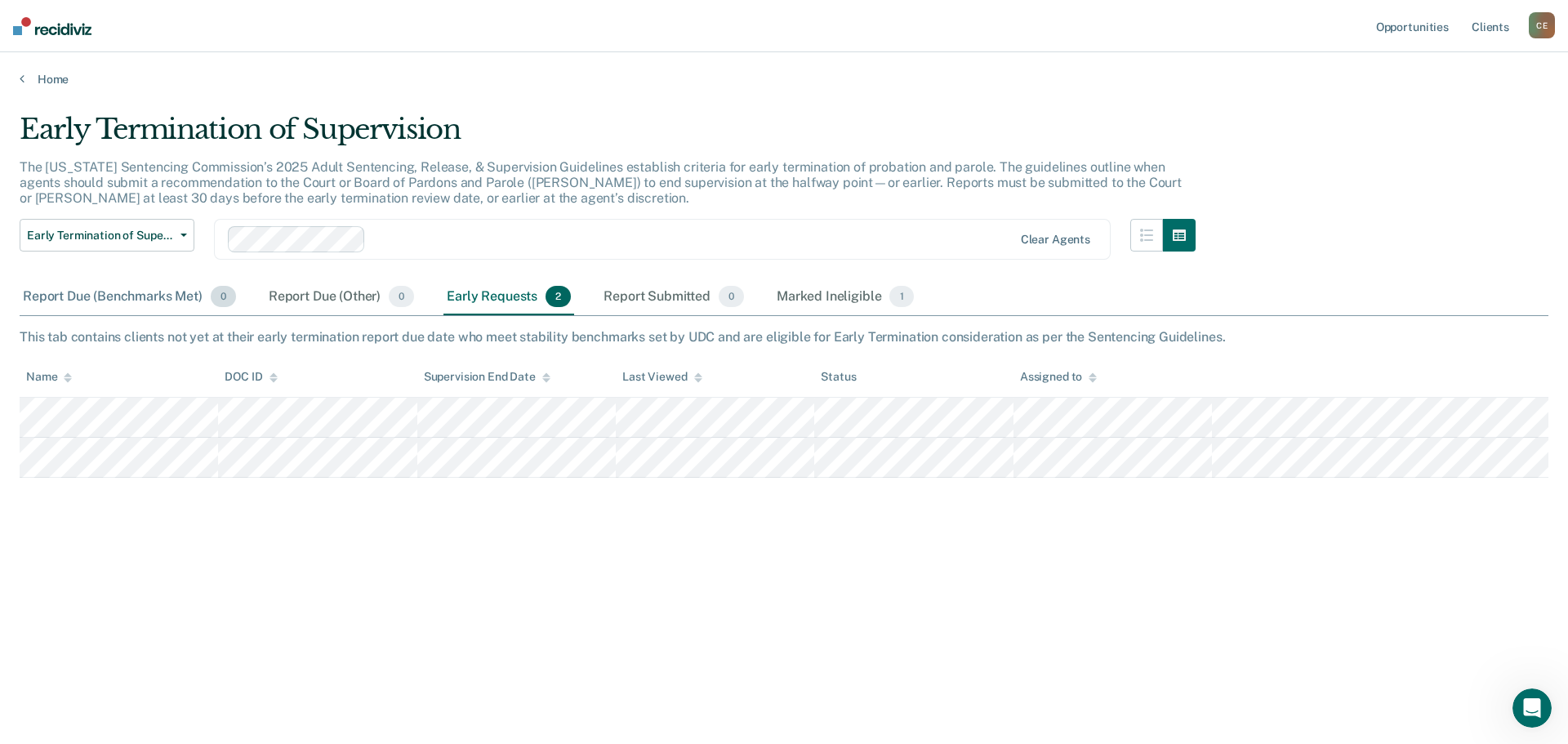
click at [110, 315] on div "Report Due (Benchmarks Met) 0" at bounding box center [129, 297] width 220 height 36
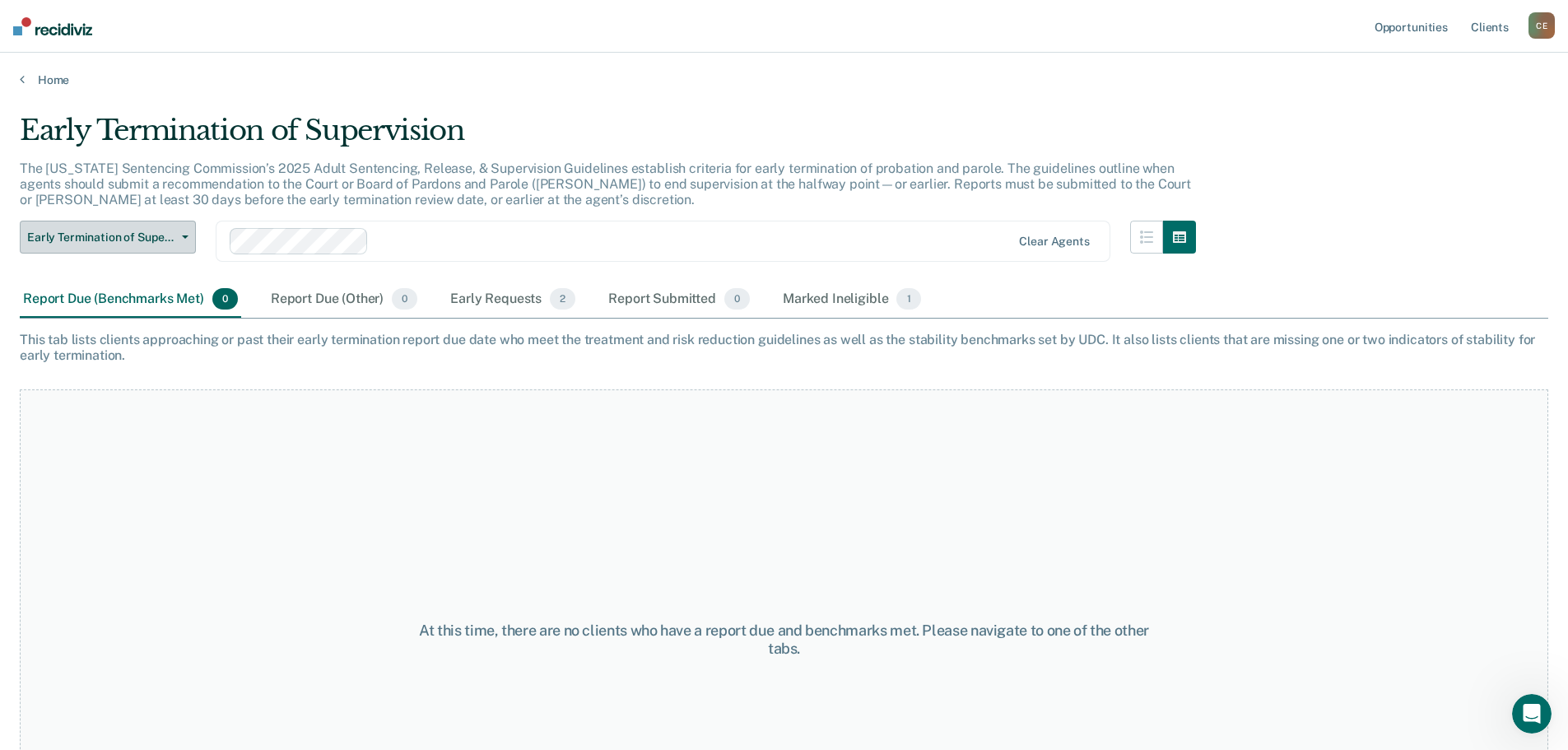
click at [148, 245] on span "Early Termination of Supervision" at bounding box center [101, 237] width 148 height 14
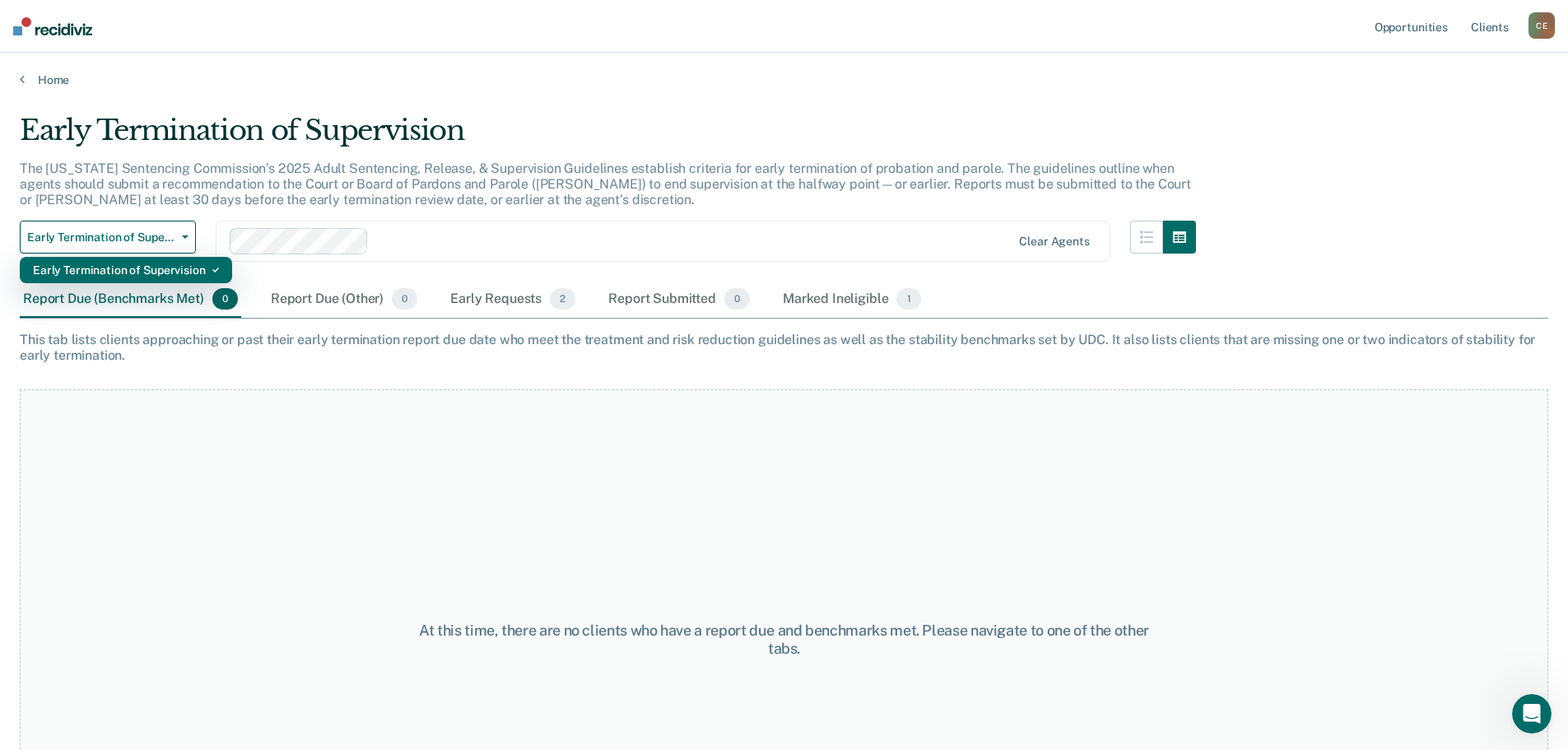
click at [143, 275] on div "Early Termination of Supervision" at bounding box center [126, 269] width 186 height 26
